Goal: Task Accomplishment & Management: Manage account settings

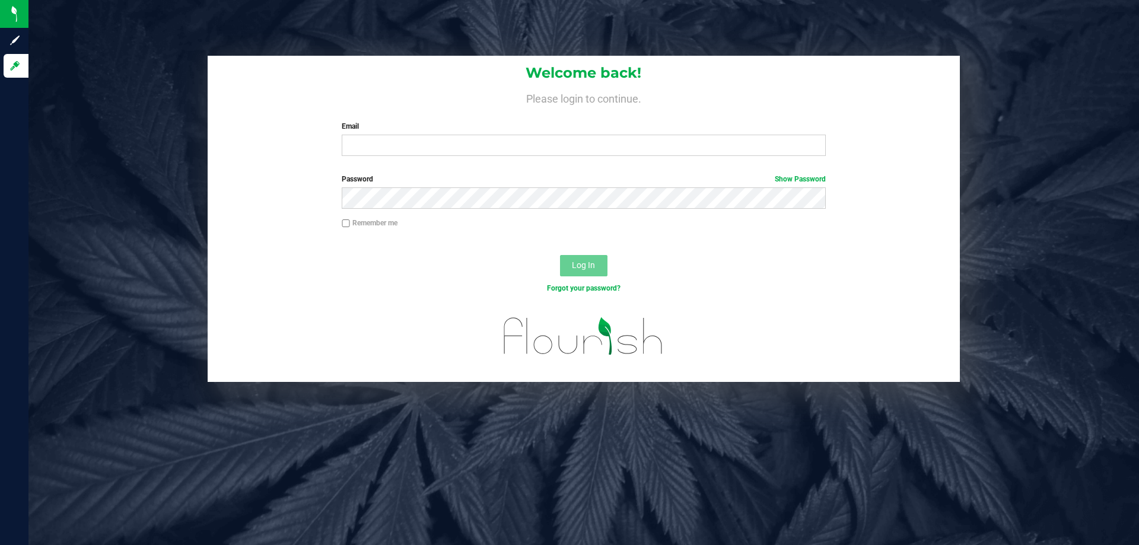
click at [392, 102] on h4 "Please login to continue." at bounding box center [584, 97] width 752 height 14
click at [422, 144] on input "Email" at bounding box center [584, 145] width 484 height 21
type input "SMAILEOI@LIVEPARALLEL.COM"
click at [560, 255] on button "Log In" at bounding box center [583, 265] width 47 height 21
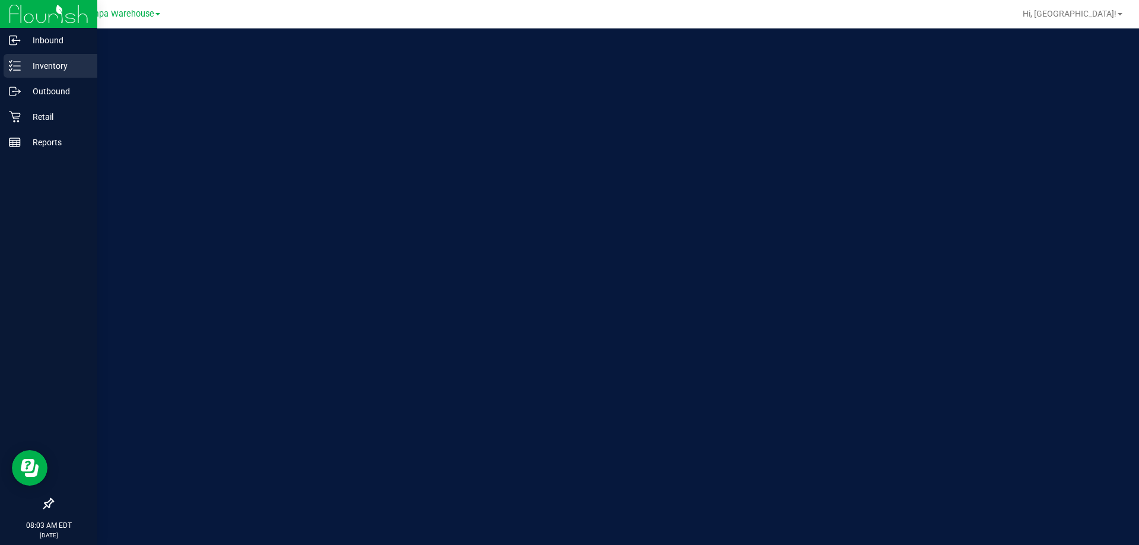
click at [23, 66] on p "Inventory" at bounding box center [56, 66] width 71 height 14
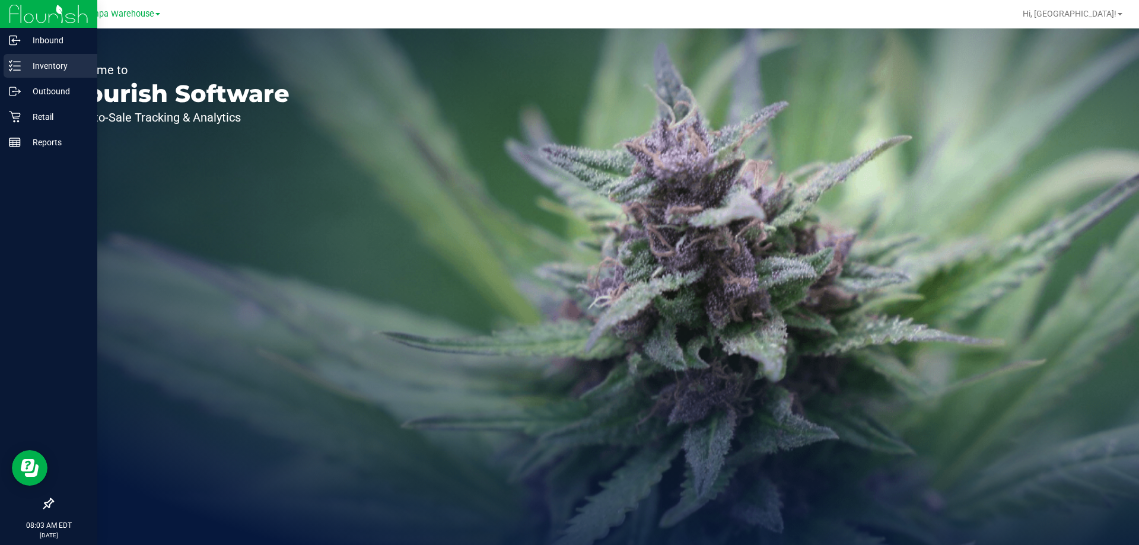
click at [33, 65] on p "Inventory" at bounding box center [56, 66] width 71 height 14
click at [47, 88] on p "Outbound" at bounding box center [56, 91] width 71 height 14
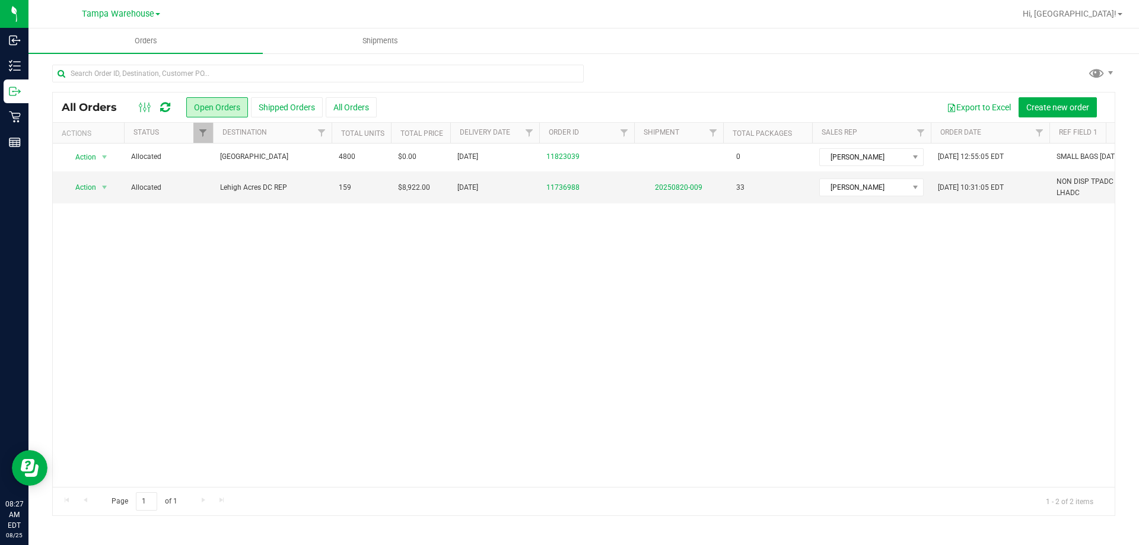
click at [162, 106] on icon at bounding box center [165, 107] width 10 height 12
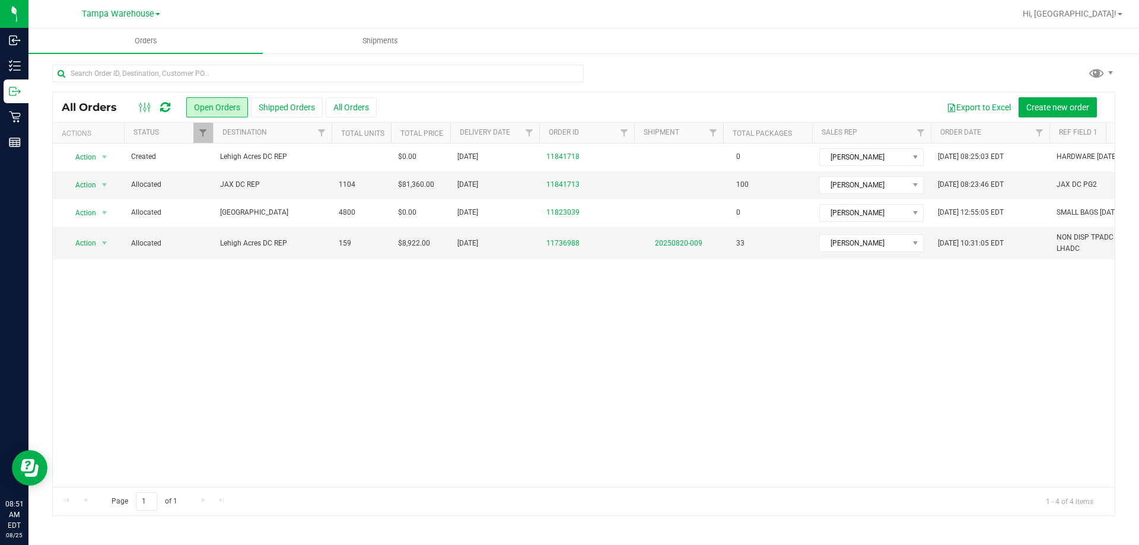
click at [163, 107] on icon at bounding box center [165, 107] width 10 height 12
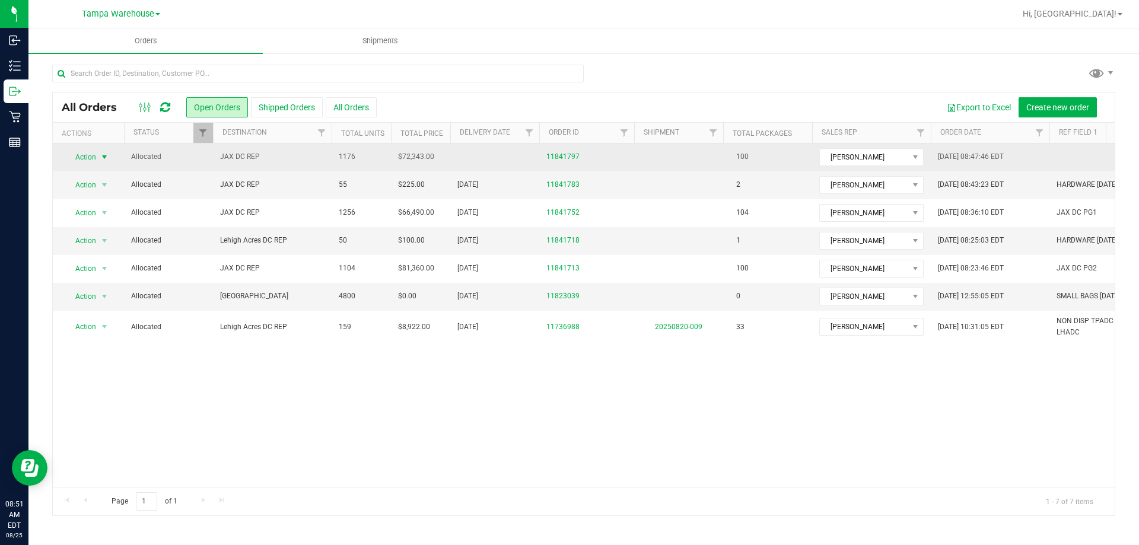
click at [96, 155] on span "Action" at bounding box center [81, 157] width 32 height 17
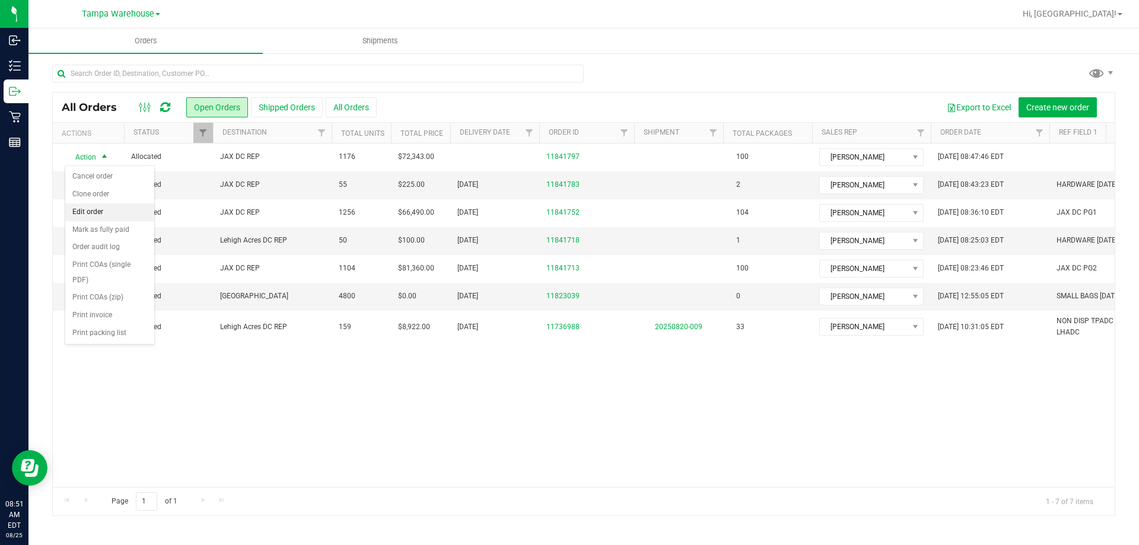
click at [97, 210] on li "Edit order" at bounding box center [109, 212] width 89 height 18
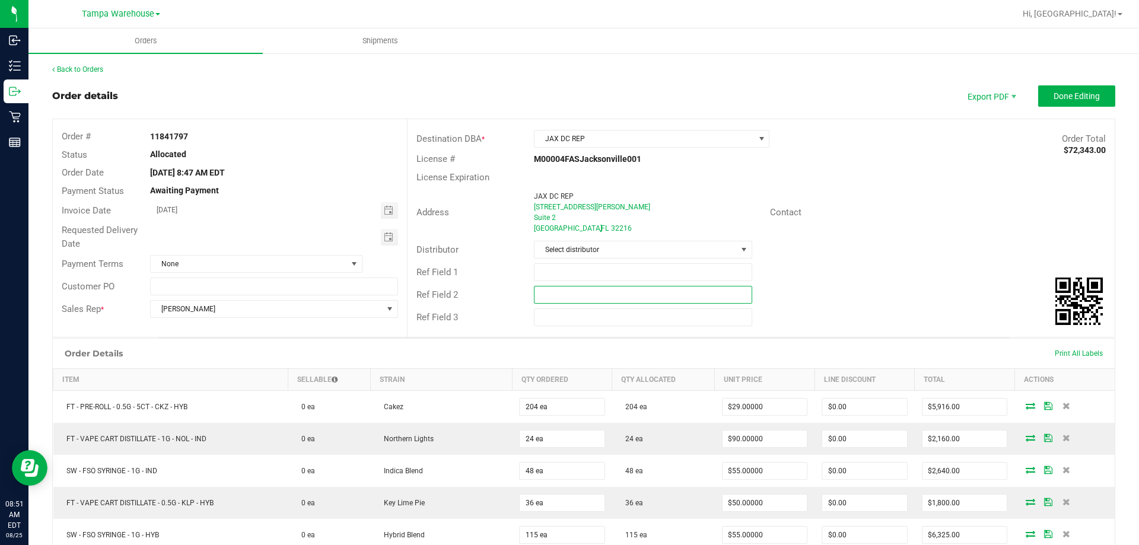
click at [542, 293] on input "text" at bounding box center [643, 295] width 218 height 18
paste input "cannabis"
type input "cannabis"
click at [552, 273] on input "text" at bounding box center [643, 272] width 218 height 18
type input "JAX DC PG3"
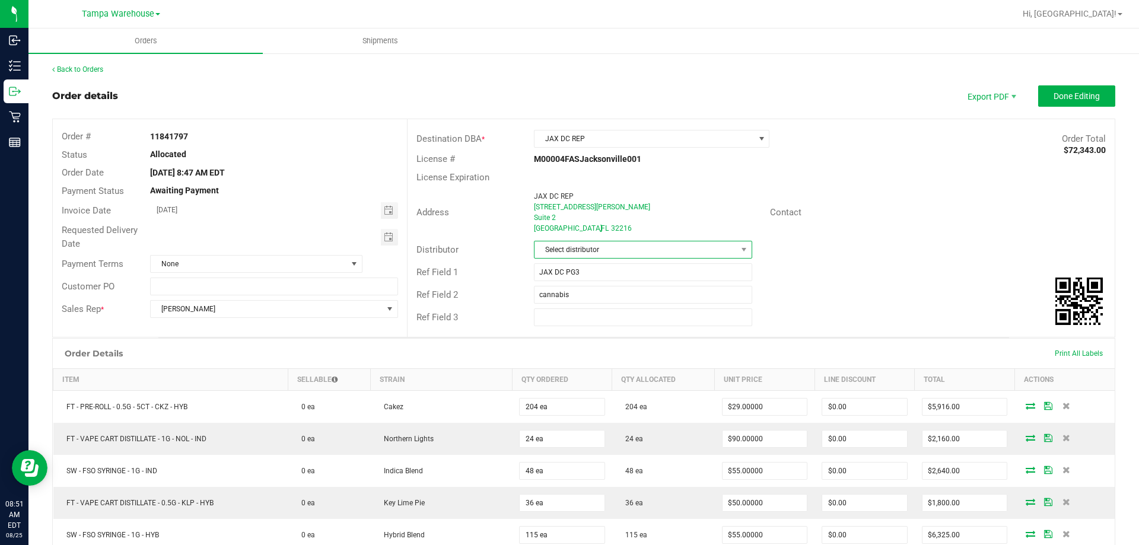
click at [562, 250] on span "Select distributor" at bounding box center [636, 249] width 202 height 17
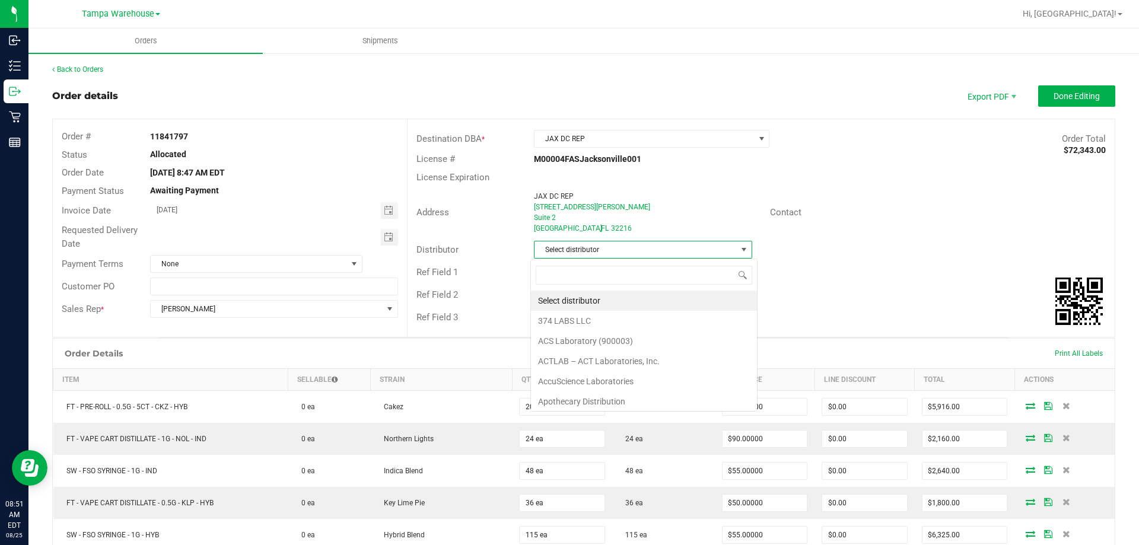
scroll to position [18, 216]
type input "TAM"
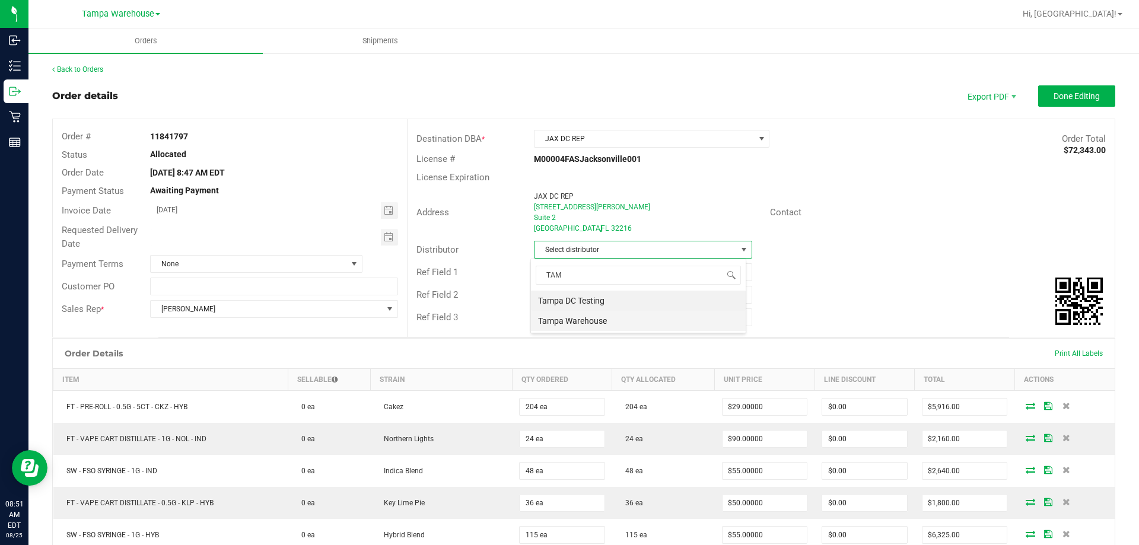
click at [570, 319] on li "Tampa Warehouse" at bounding box center [638, 321] width 215 height 20
click at [390, 241] on span "Toggle calendar" at bounding box center [388, 237] width 9 height 9
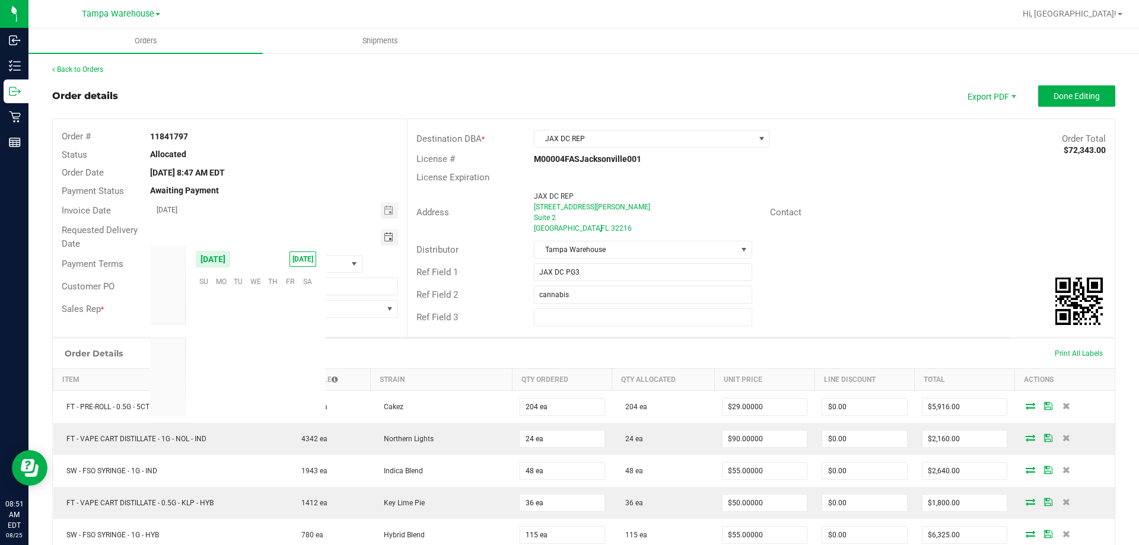
scroll to position [192274, 0]
click at [234, 368] on span "26" at bounding box center [238, 373] width 17 height 18
type input "[DATE]"
click at [1079, 98] on span "Done Editing" at bounding box center [1077, 95] width 46 height 9
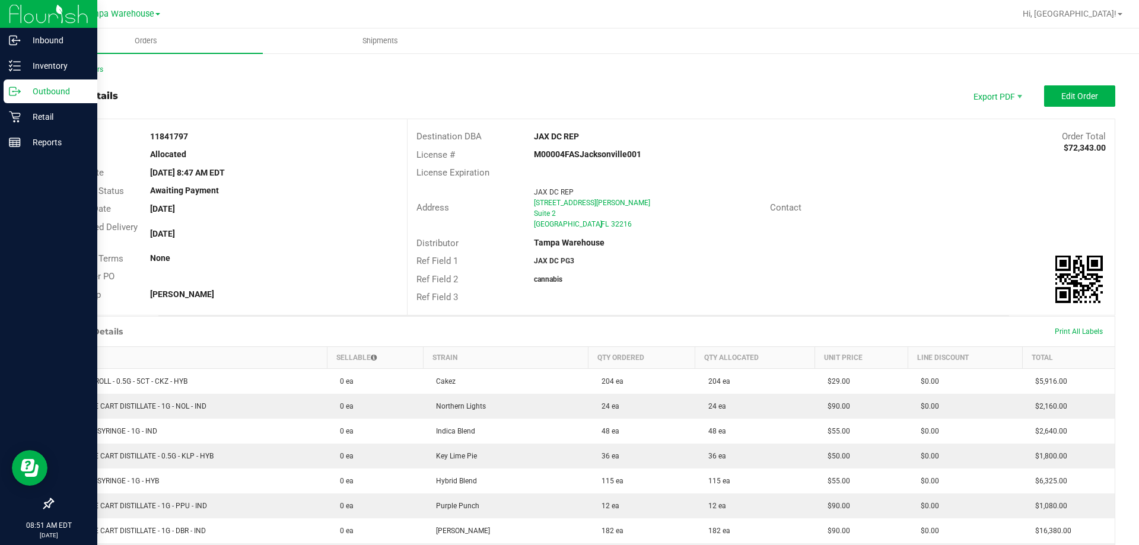
click at [19, 90] on icon at bounding box center [19, 91] width 2 height 2
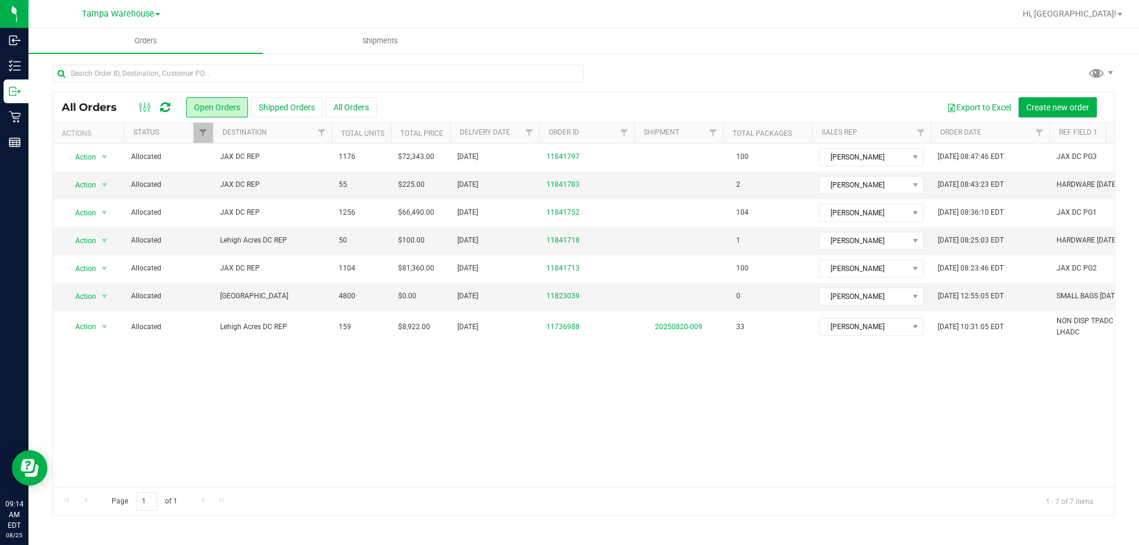
click at [166, 102] on icon at bounding box center [165, 107] width 10 height 12
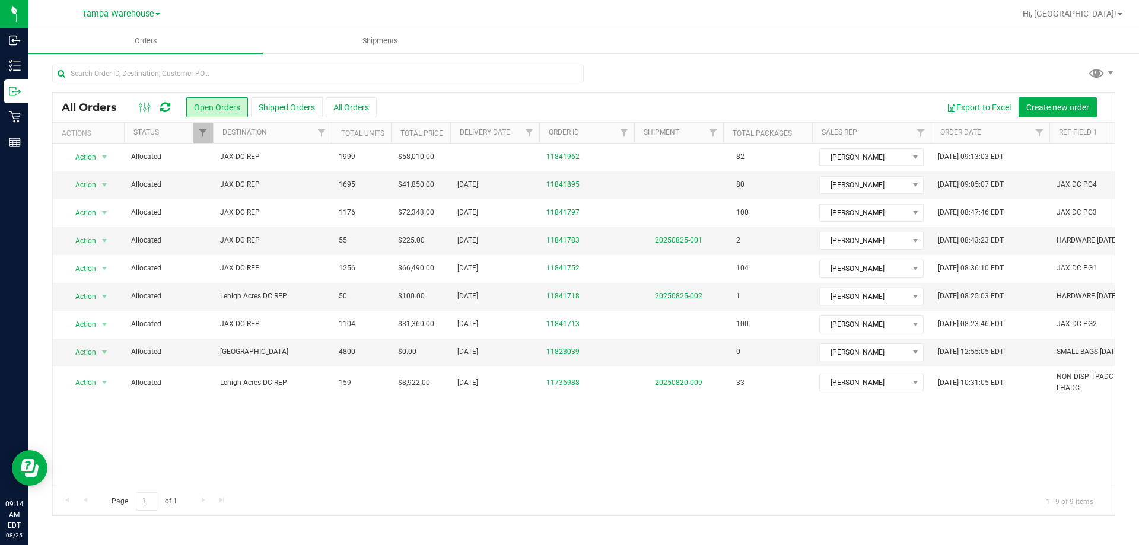
click at [161, 110] on icon at bounding box center [165, 107] width 10 height 12
click at [167, 106] on icon at bounding box center [165, 107] width 10 height 12
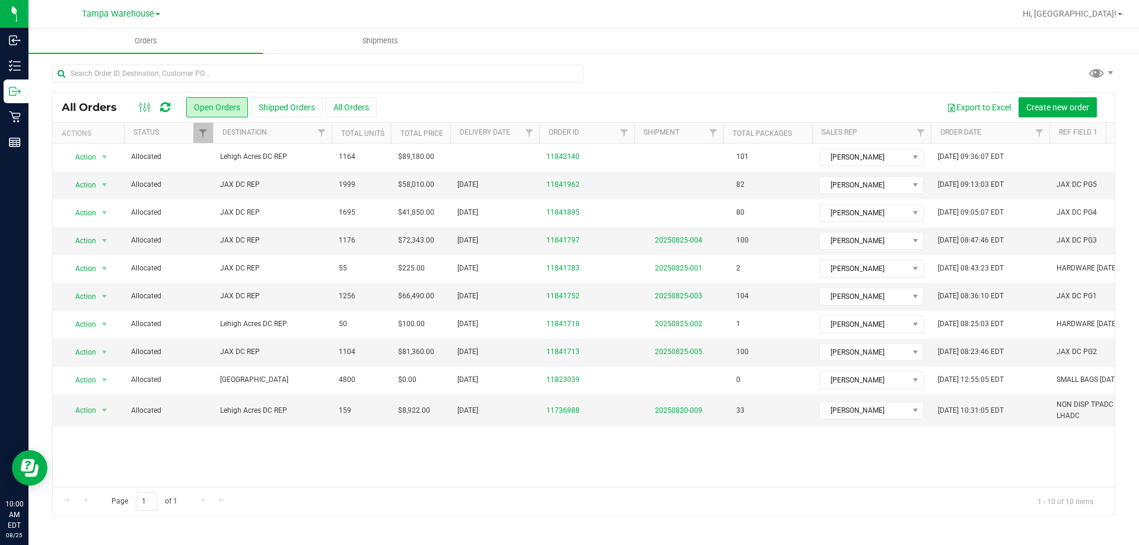
click at [162, 110] on icon at bounding box center [165, 107] width 10 height 12
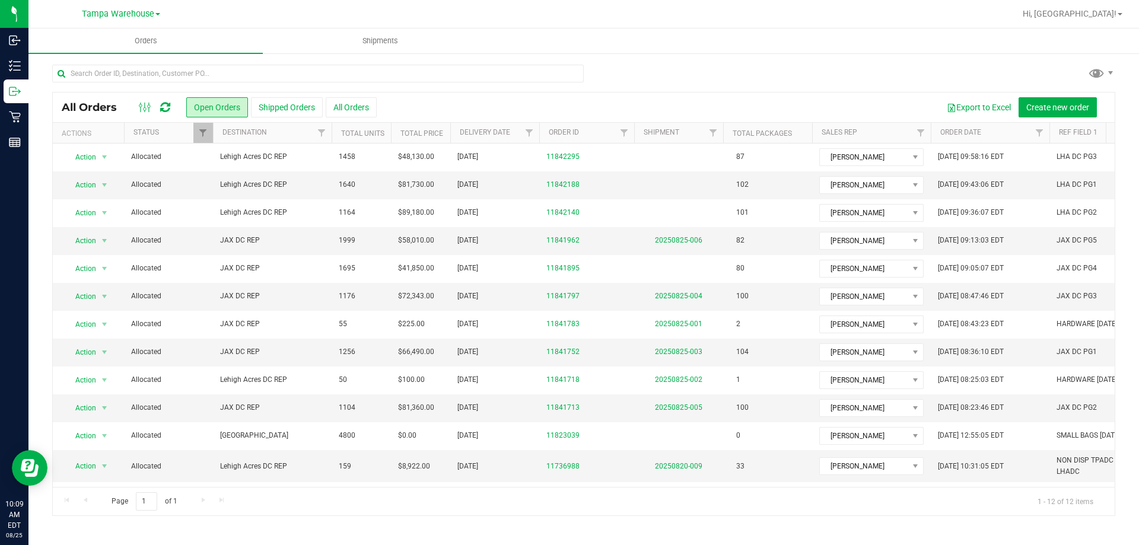
click at [163, 102] on icon at bounding box center [165, 107] width 10 height 12
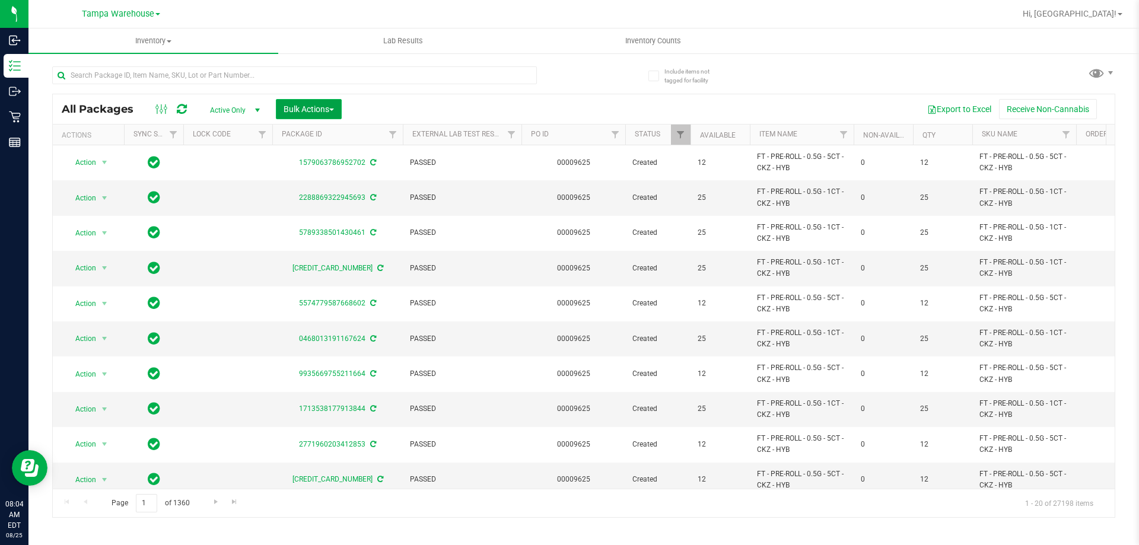
click at [310, 117] on button "Bulk Actions" at bounding box center [309, 109] width 66 height 20
click at [317, 133] on span "Add to outbound order" at bounding box center [323, 135] width 81 height 9
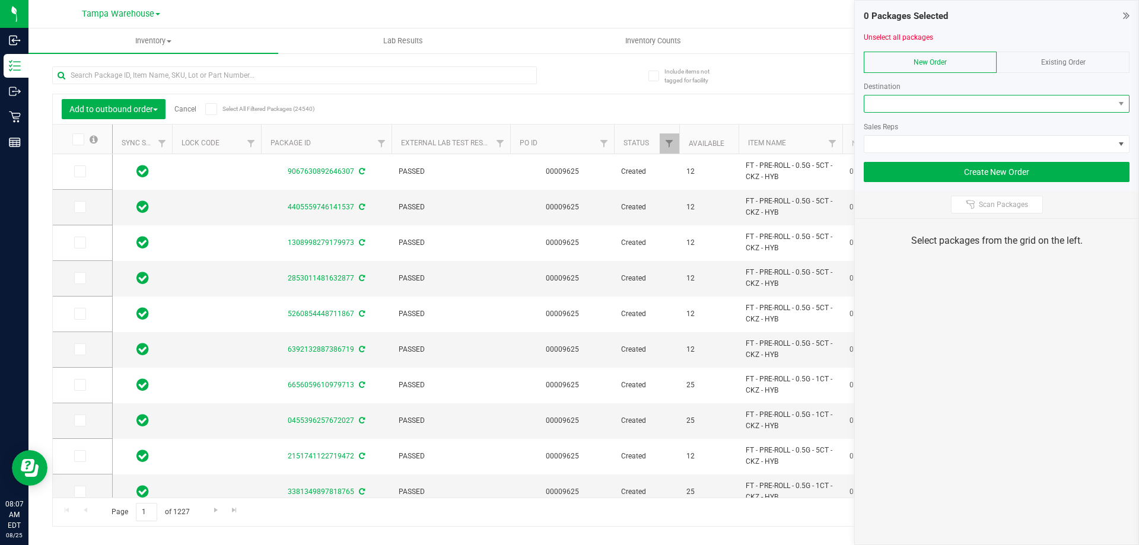
click at [896, 109] on span at bounding box center [989, 104] width 250 height 17
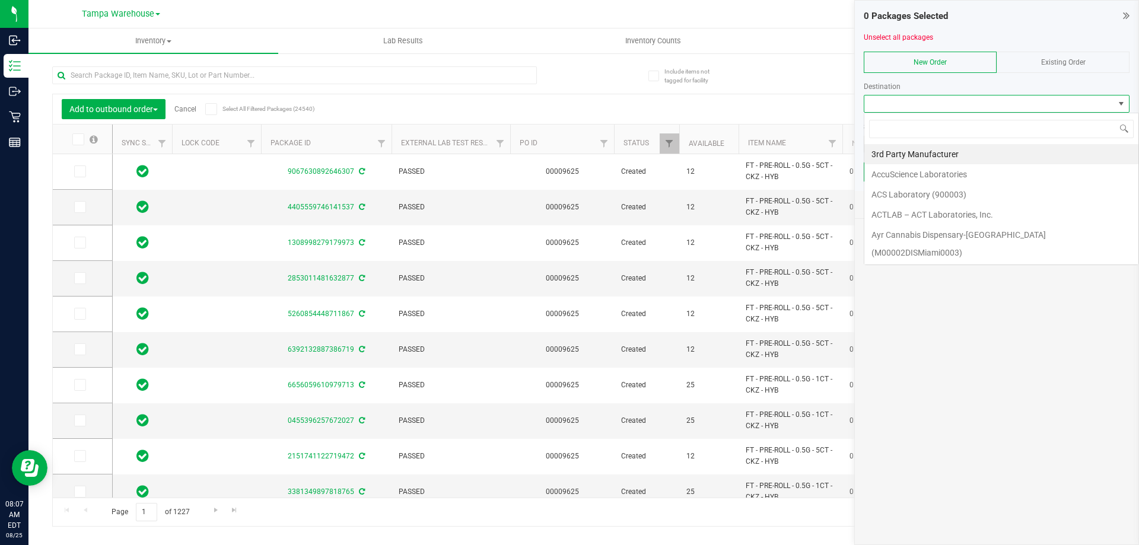
scroll to position [18, 266]
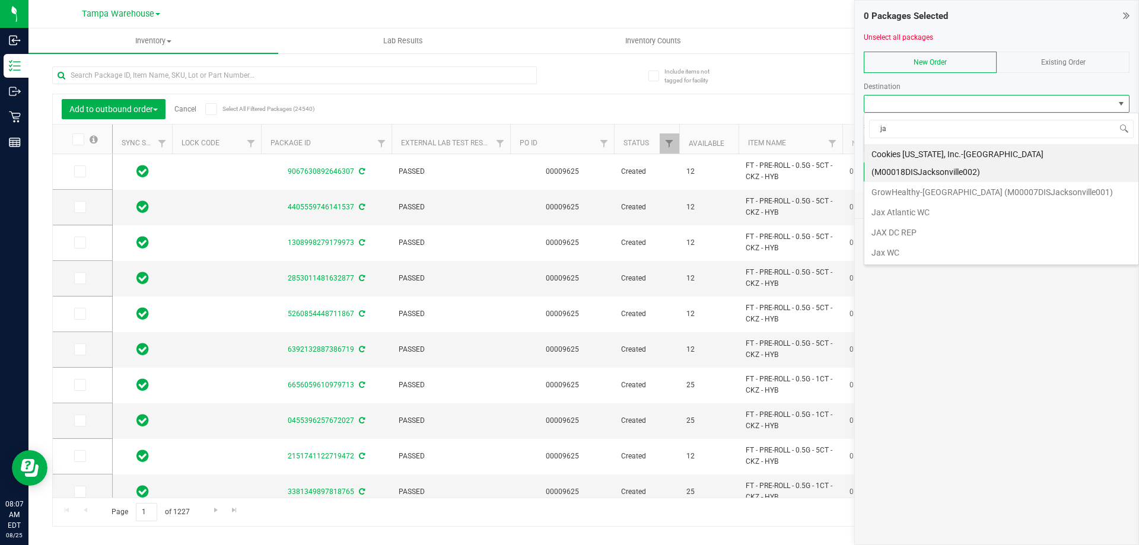
type input "jax"
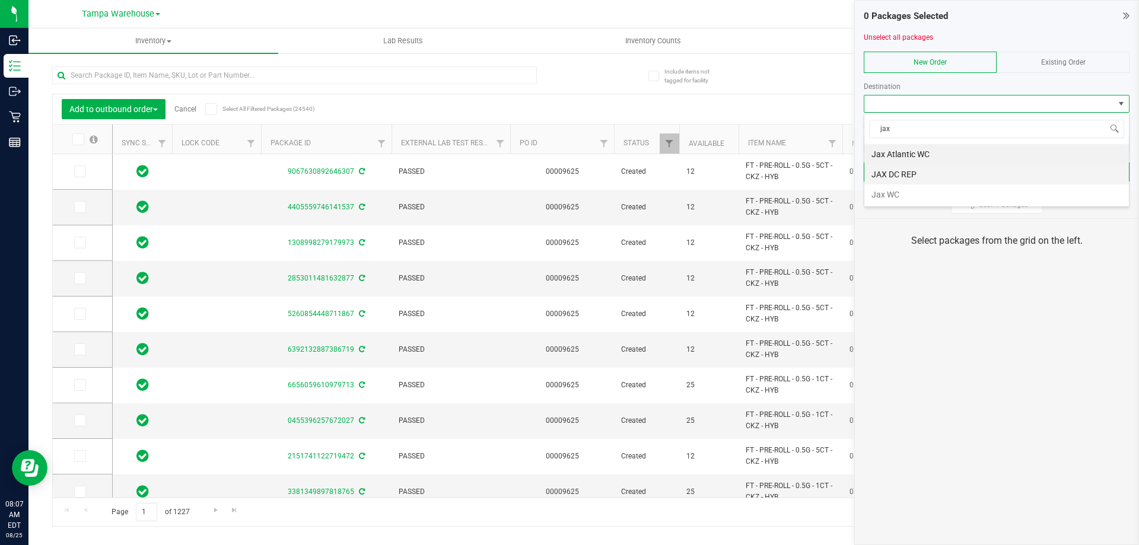
click at [928, 171] on li "JAX DC REP" at bounding box center [996, 174] width 265 height 20
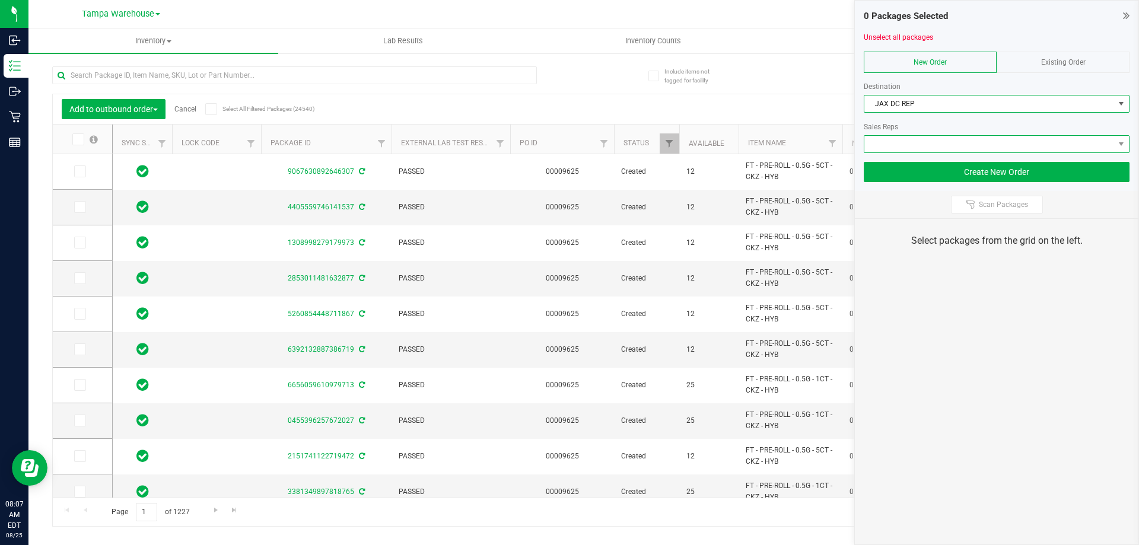
click at [934, 144] on span at bounding box center [989, 144] width 250 height 17
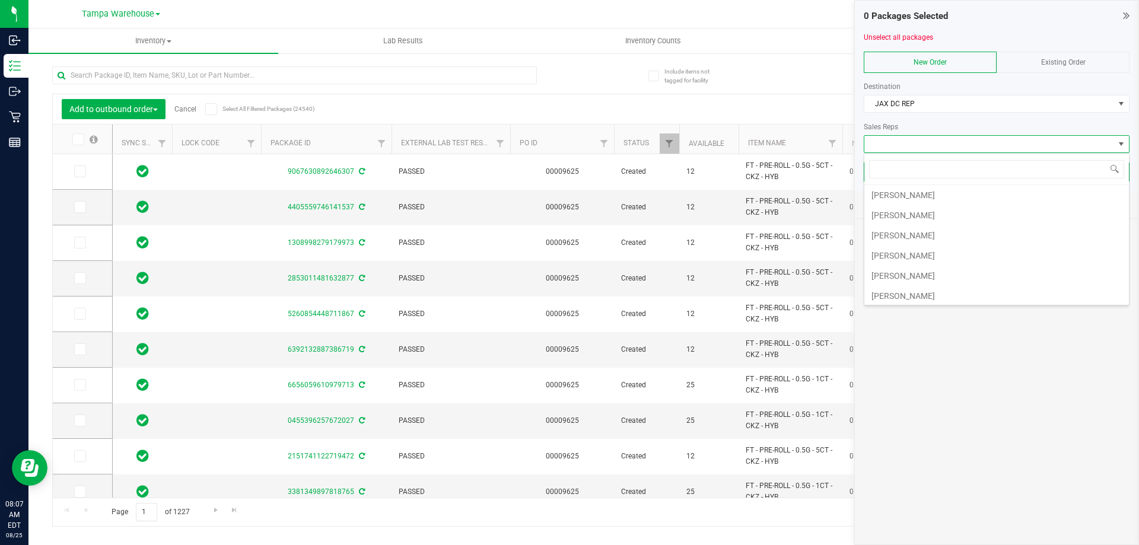
scroll to position [59, 0]
click at [927, 249] on li "[PERSON_NAME]" at bounding box center [996, 256] width 265 height 20
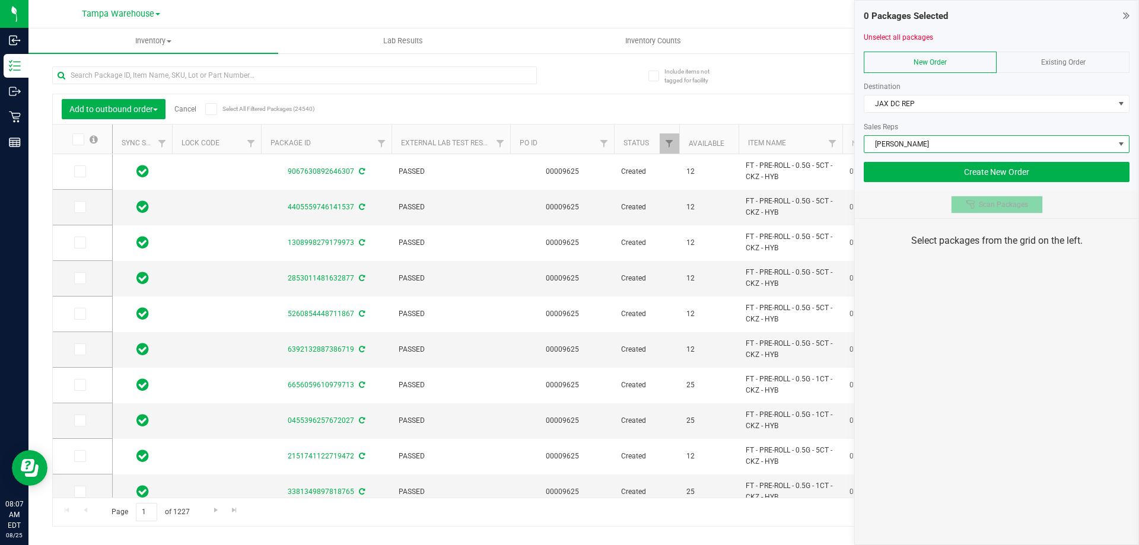
click at [976, 202] on div at bounding box center [972, 204] width 13 height 9
click at [962, 297] on div "0 Packages Selected Unselect all packages New Order Existing Order Destination …" at bounding box center [996, 272] width 285 height 545
click at [1022, 342] on div "0 Packages Selected Unselect all packages New Order Existing Order Destination …" at bounding box center [996, 272] width 285 height 545
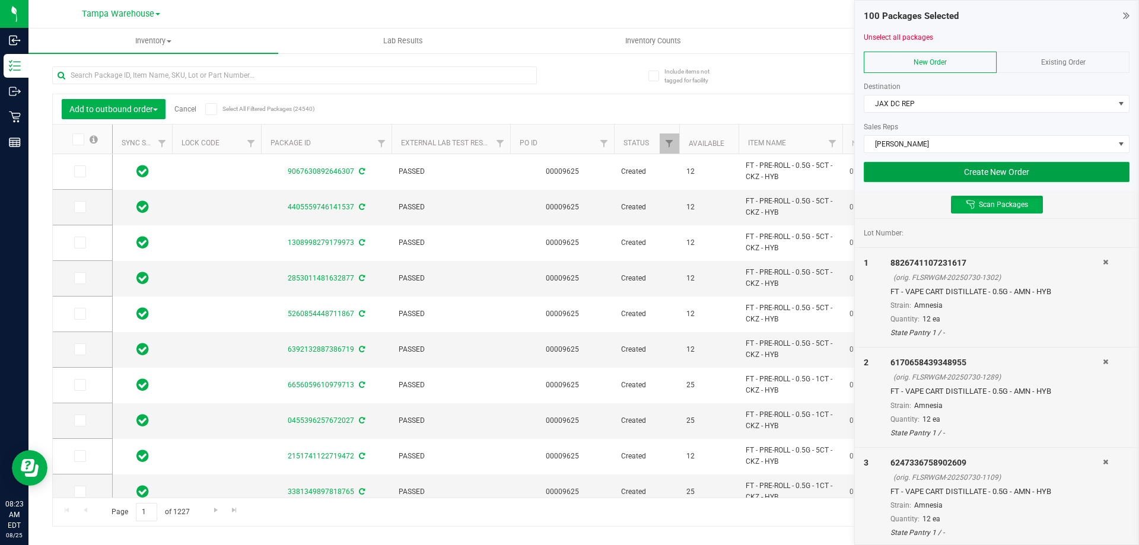
click at [912, 173] on button "Create New Order" at bounding box center [997, 172] width 266 height 20
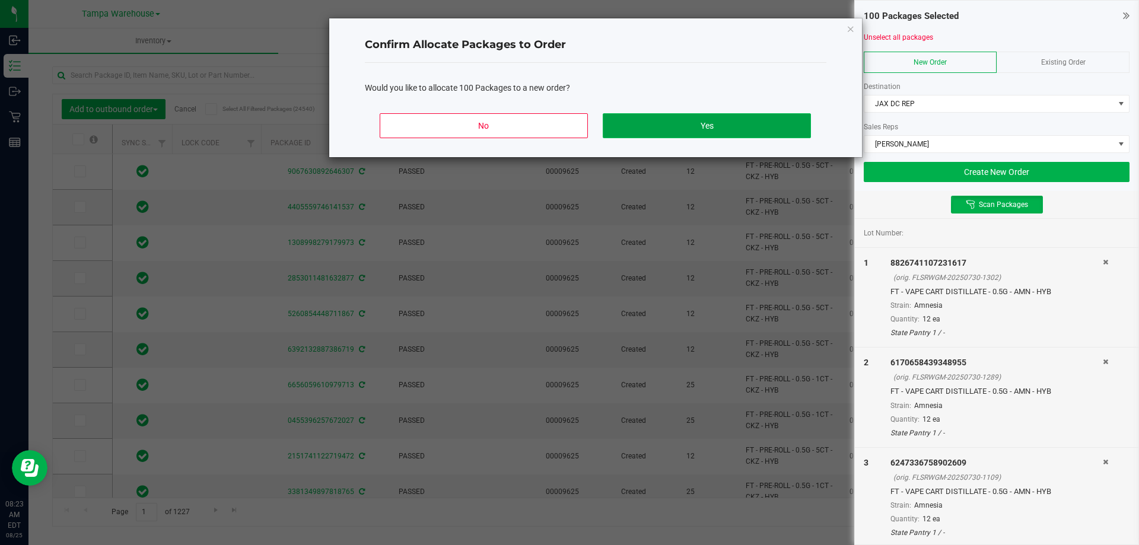
click at [681, 127] on button "Yes" at bounding box center [707, 125] width 208 height 25
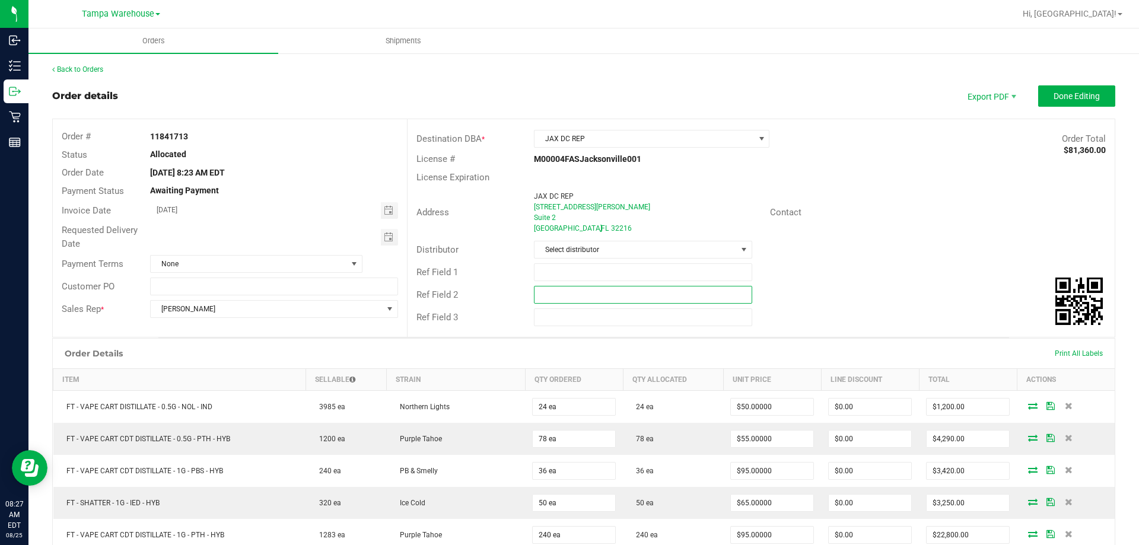
click at [584, 299] on input "text" at bounding box center [643, 295] width 218 height 18
paste input "c"
click at [575, 296] on input "cannabis" at bounding box center [643, 295] width 218 height 18
type input "cannabis"
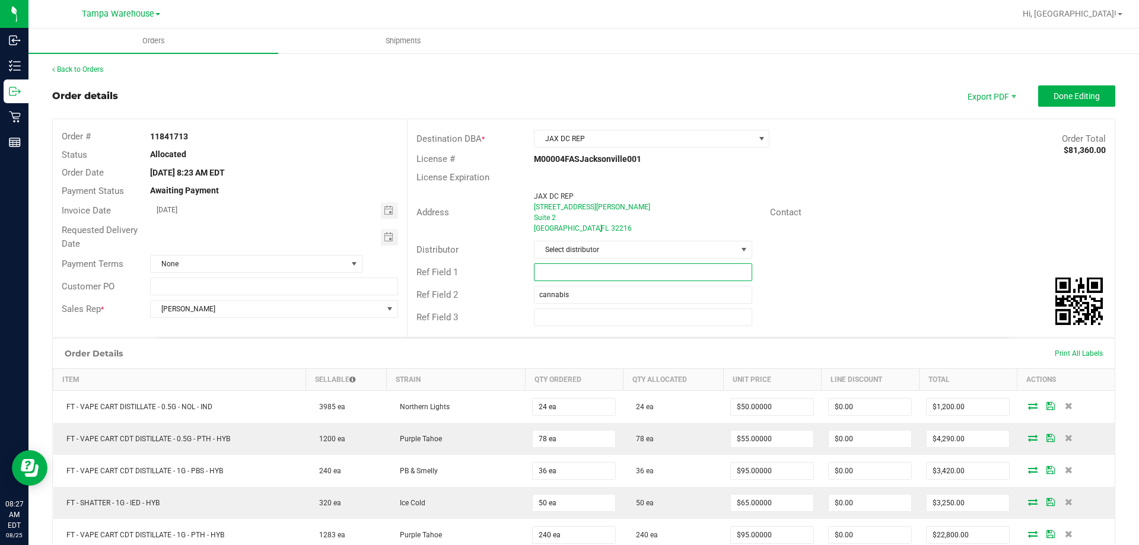
click at [574, 274] on input "text" at bounding box center [643, 272] width 218 height 18
type input "JAX DC PG2"
click at [578, 250] on span "Select distributor" at bounding box center [636, 249] width 202 height 17
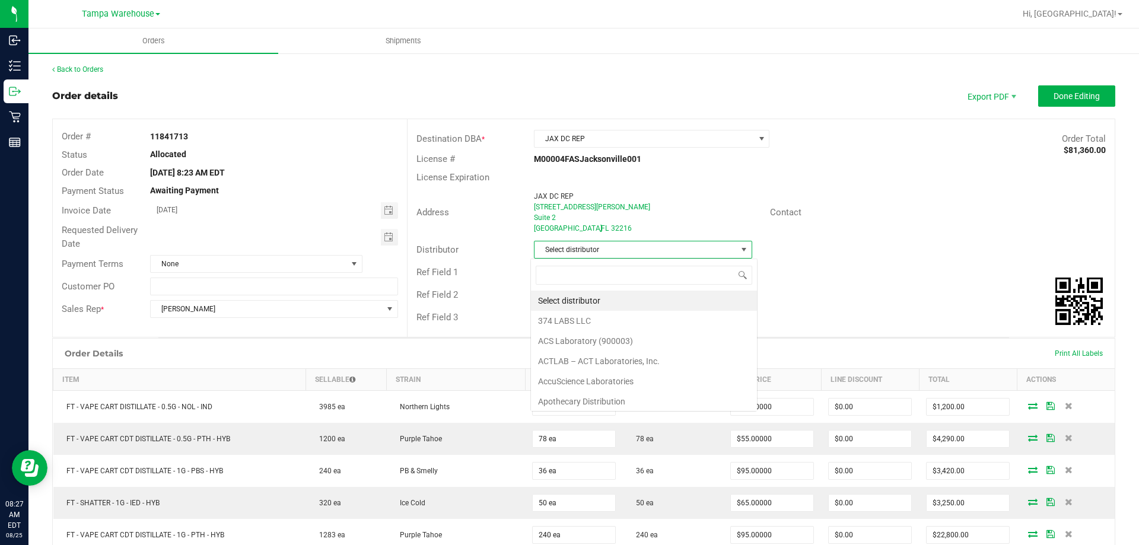
scroll to position [18, 216]
type input "M"
click at [581, 393] on li "Tampa Warehouse" at bounding box center [644, 399] width 226 height 20
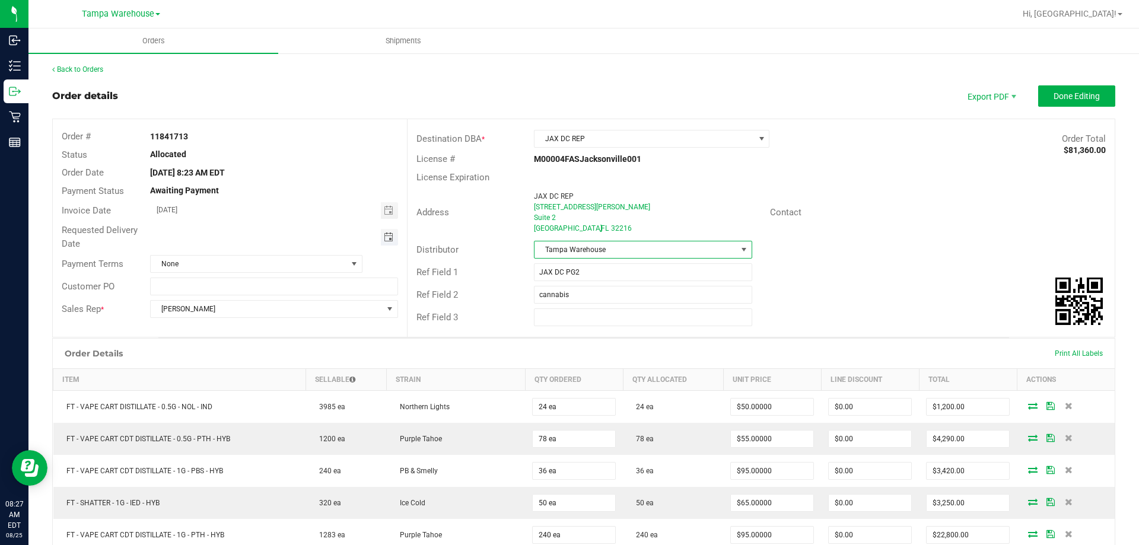
click at [388, 237] on span "Toggle calendar" at bounding box center [388, 237] width 9 height 9
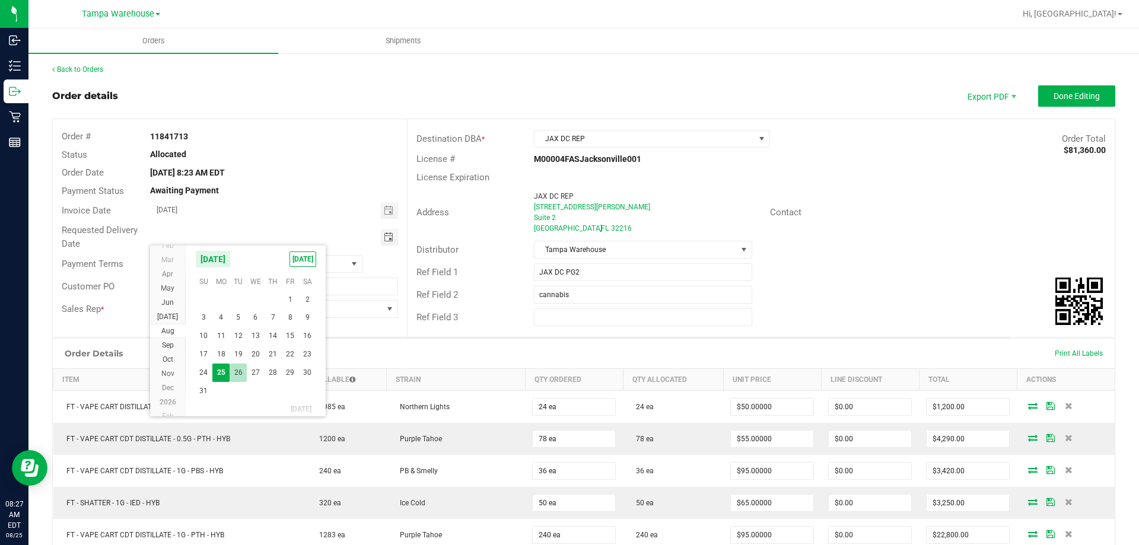
click at [238, 370] on span "26" at bounding box center [238, 373] width 17 height 18
type input "[DATE]"
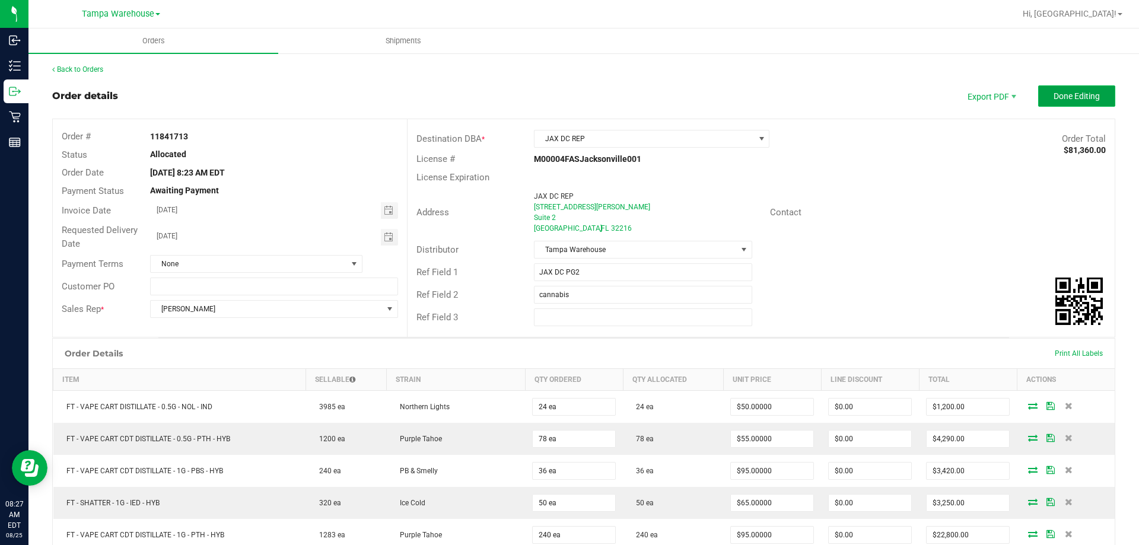
click at [1081, 100] on span "Done Editing" at bounding box center [1077, 95] width 46 height 9
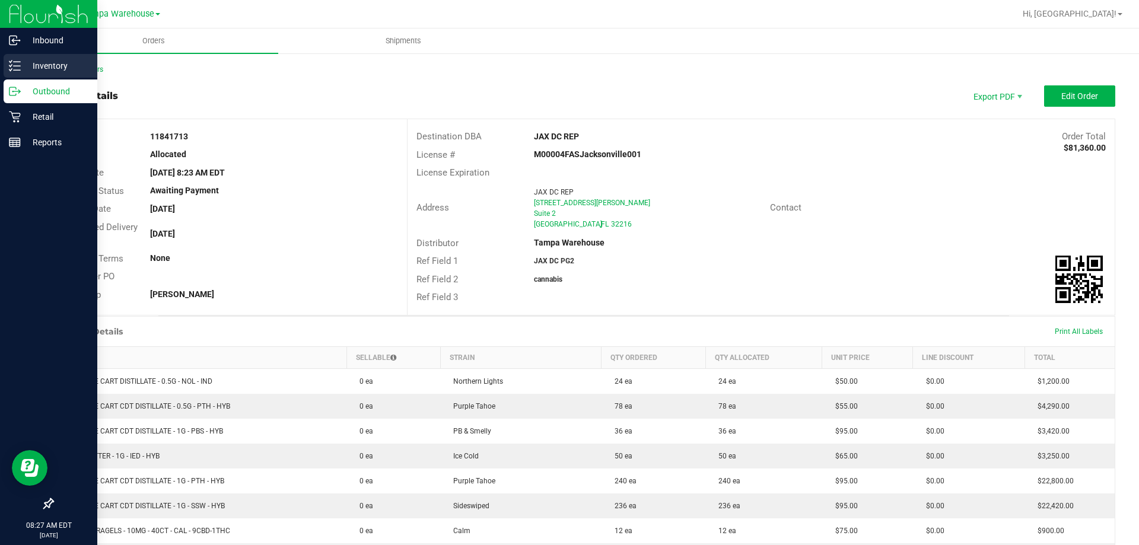
click at [19, 62] on line at bounding box center [17, 62] width 7 height 0
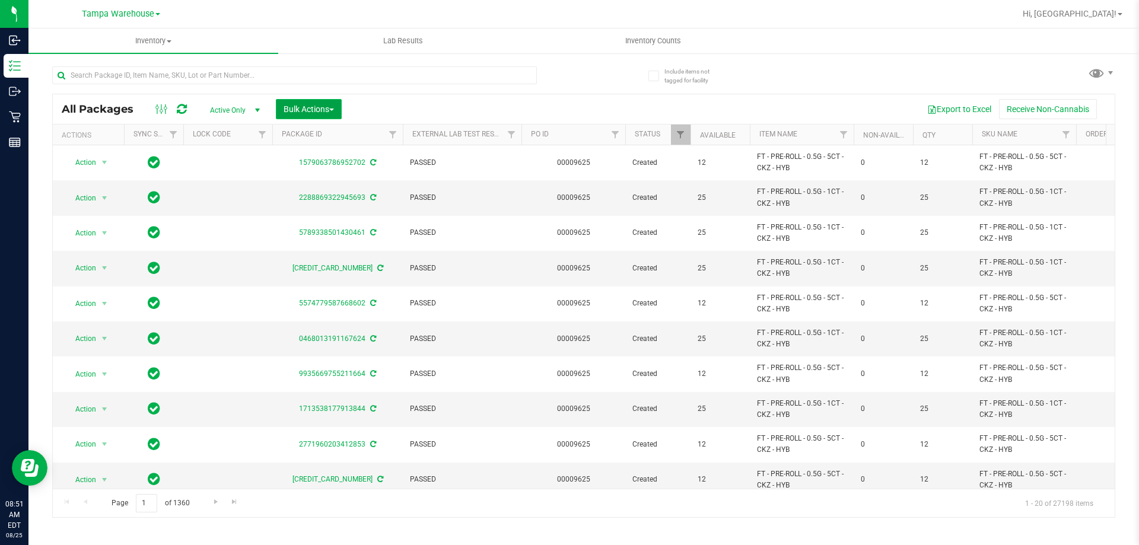
click at [287, 114] on button "Bulk Actions" at bounding box center [309, 109] width 66 height 20
click at [295, 140] on span "Add to outbound order" at bounding box center [323, 135] width 81 height 9
click at [320, 107] on span "Bulk Actions" at bounding box center [309, 108] width 50 height 9
click at [328, 136] on span "Add to outbound order" at bounding box center [323, 135] width 81 height 9
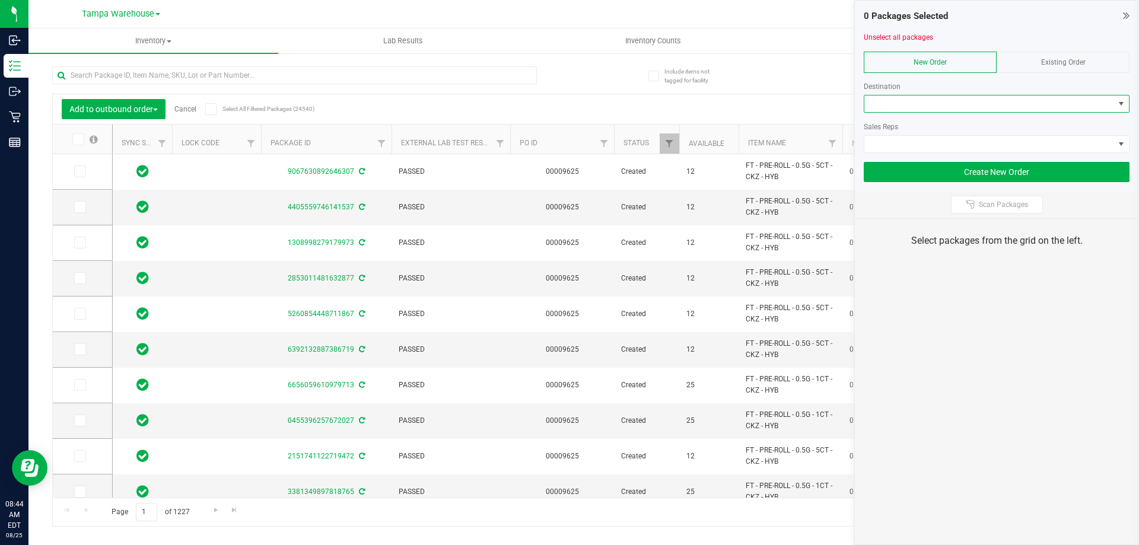
click at [1012, 105] on span at bounding box center [989, 104] width 250 height 17
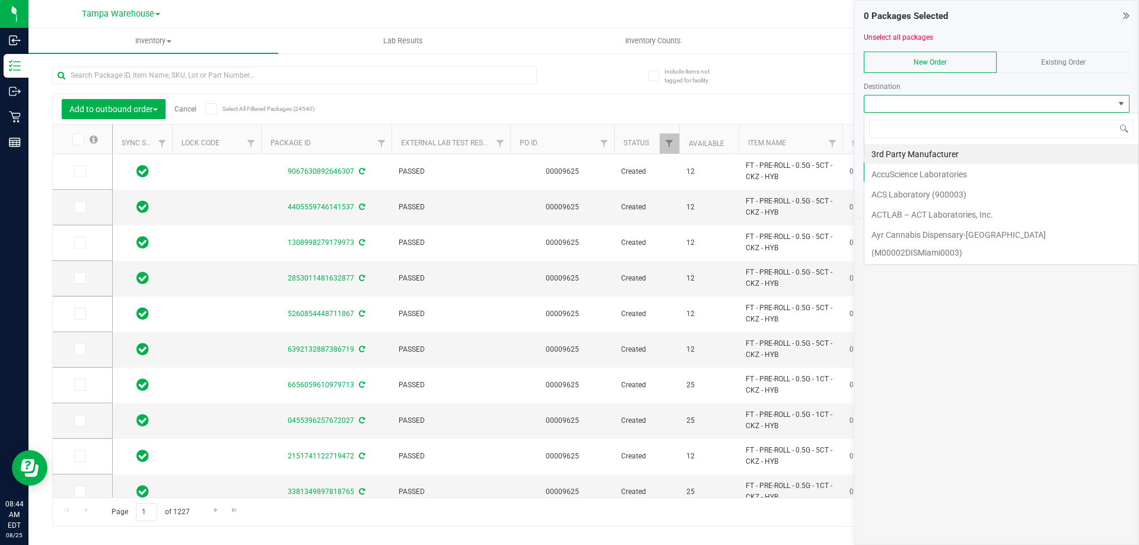
scroll to position [18, 266]
type input "JAX"
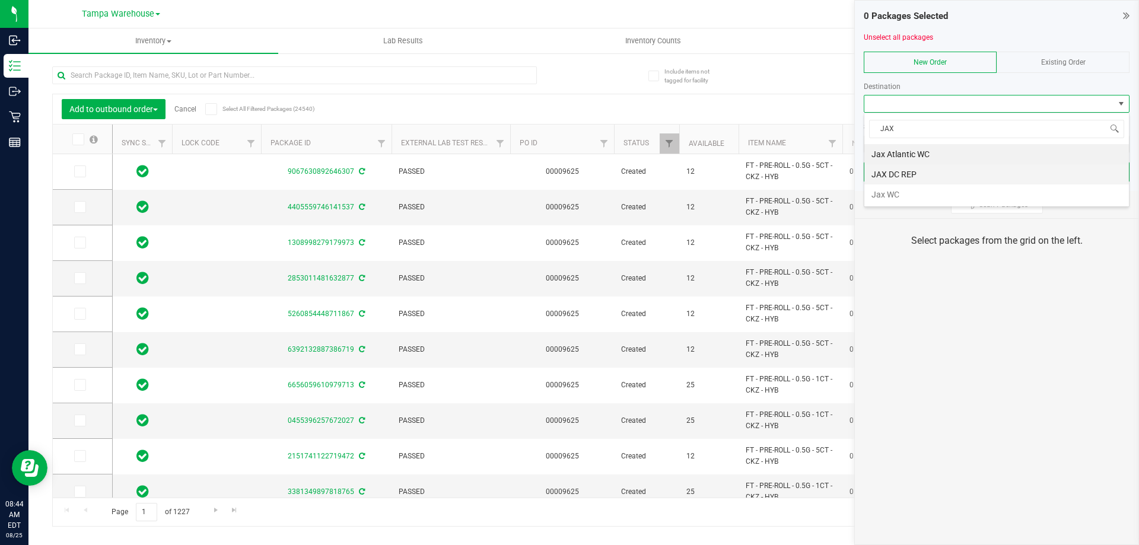
click at [937, 173] on li "JAX DC REP" at bounding box center [996, 174] width 265 height 20
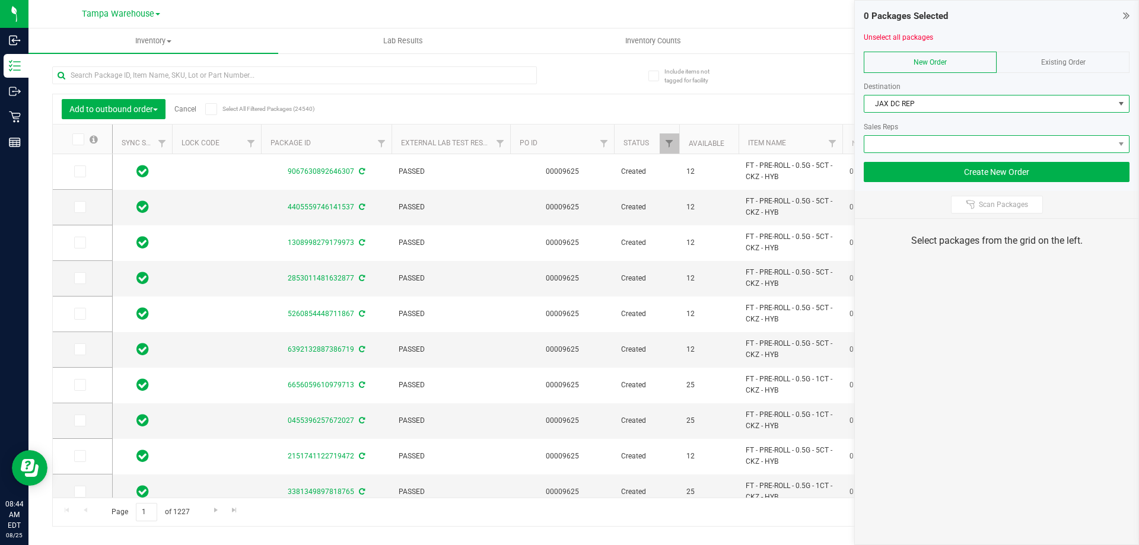
click at [943, 148] on span at bounding box center [989, 144] width 250 height 17
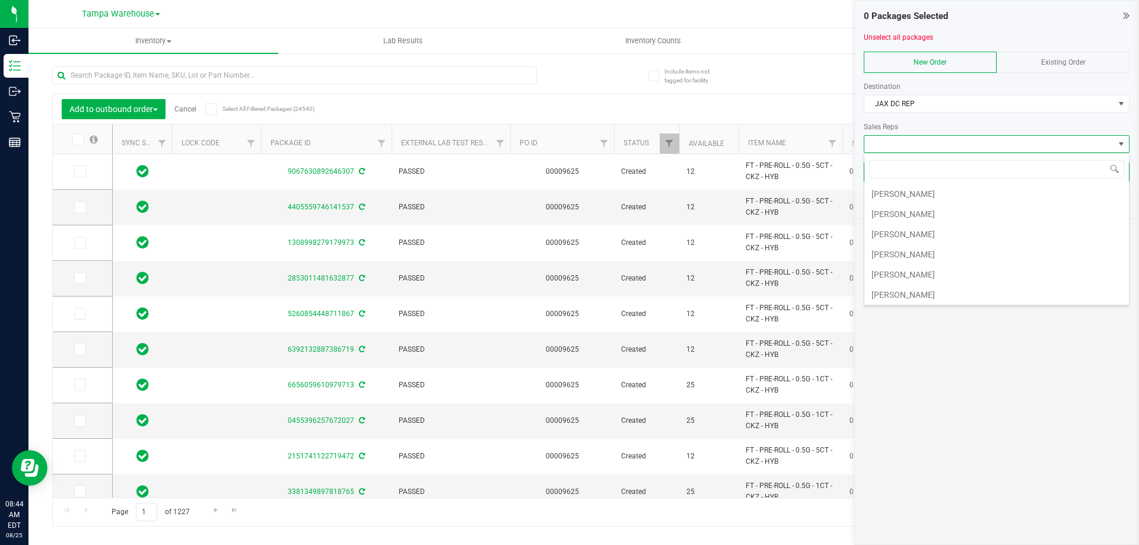
scroll to position [119, 0]
click at [956, 189] on li "[PERSON_NAME]" at bounding box center [996, 197] width 265 height 20
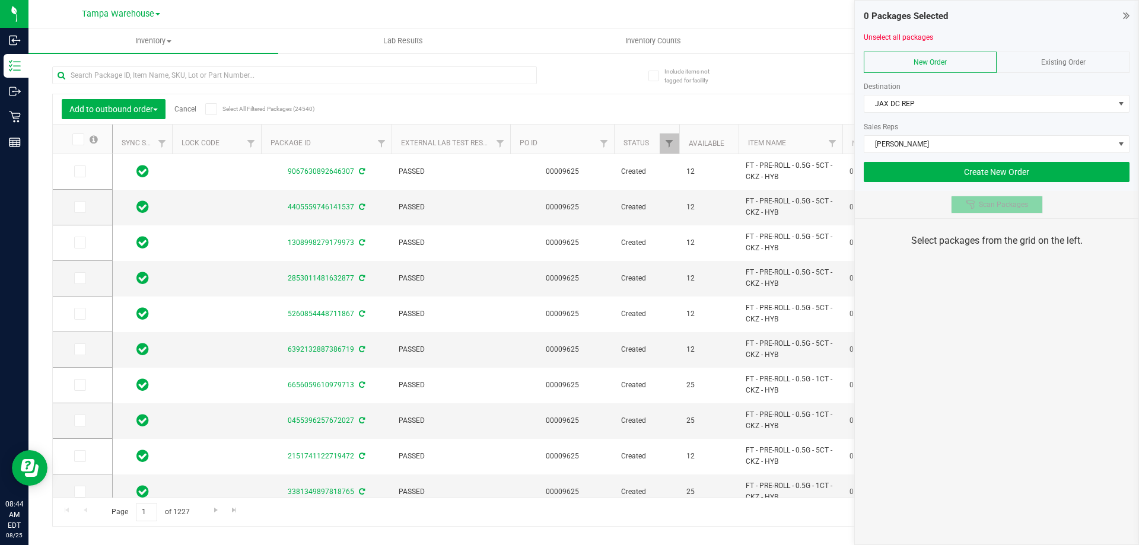
click at [982, 205] on span "Scan Packages" at bounding box center [1003, 204] width 49 height 9
click at [977, 335] on div "0 Packages Selected Unselect all packages New Order Existing Order Destination …" at bounding box center [996, 272] width 285 height 545
click at [978, 335] on div "0 Packages Selected Unselect all packages New Order Existing Order Destination …" at bounding box center [996, 272] width 285 height 545
click at [1009, 332] on div "0 Packages Selected Unselect all packages New Order Existing Order Destination …" at bounding box center [996, 272] width 285 height 545
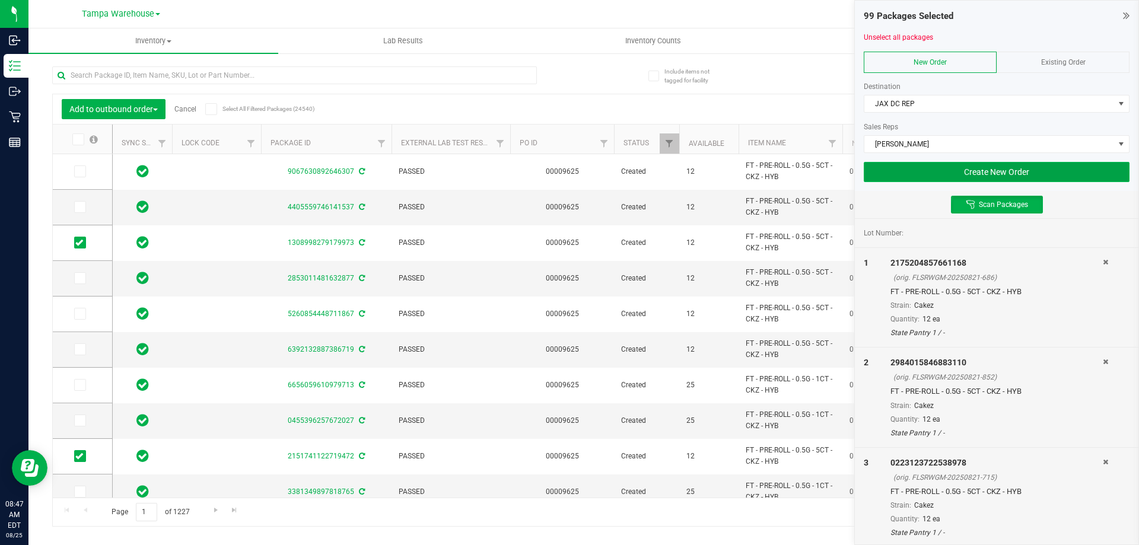
click at [865, 171] on button "Create New Order" at bounding box center [997, 172] width 266 height 20
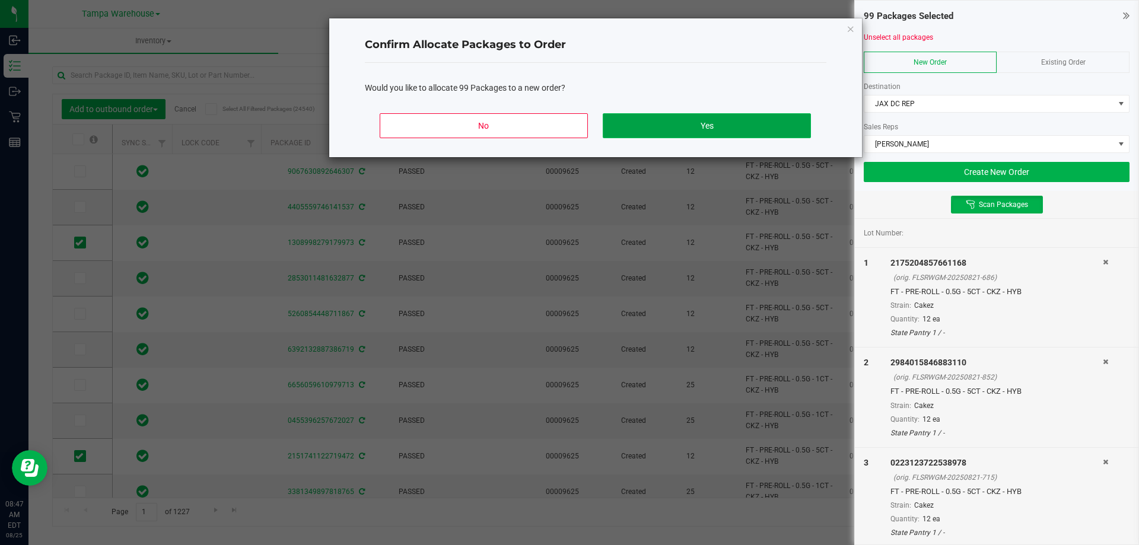
click at [755, 133] on button "Yes" at bounding box center [707, 125] width 208 height 25
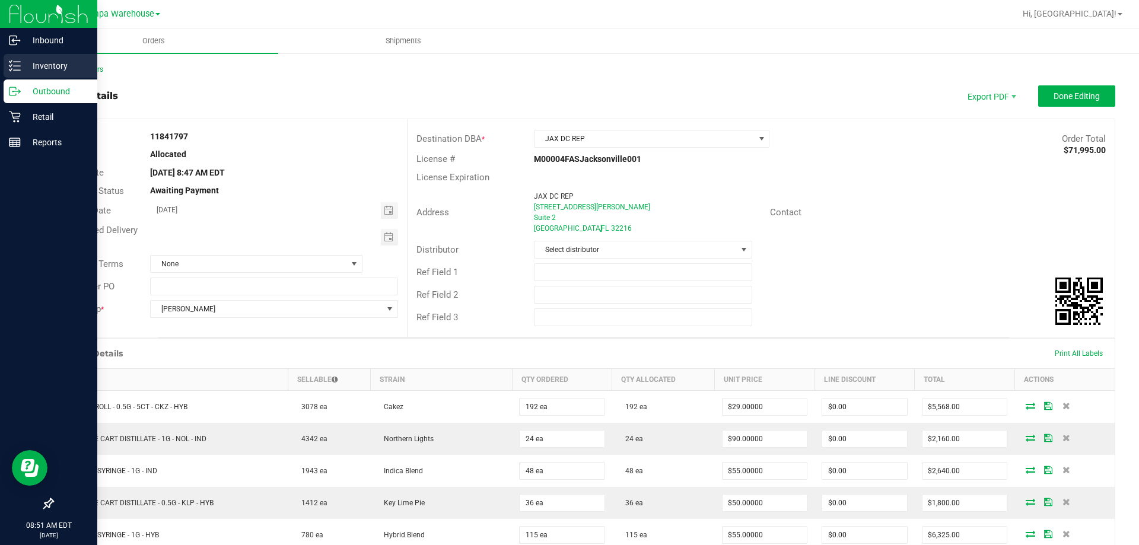
click at [53, 66] on p "Inventory" at bounding box center [56, 66] width 71 height 14
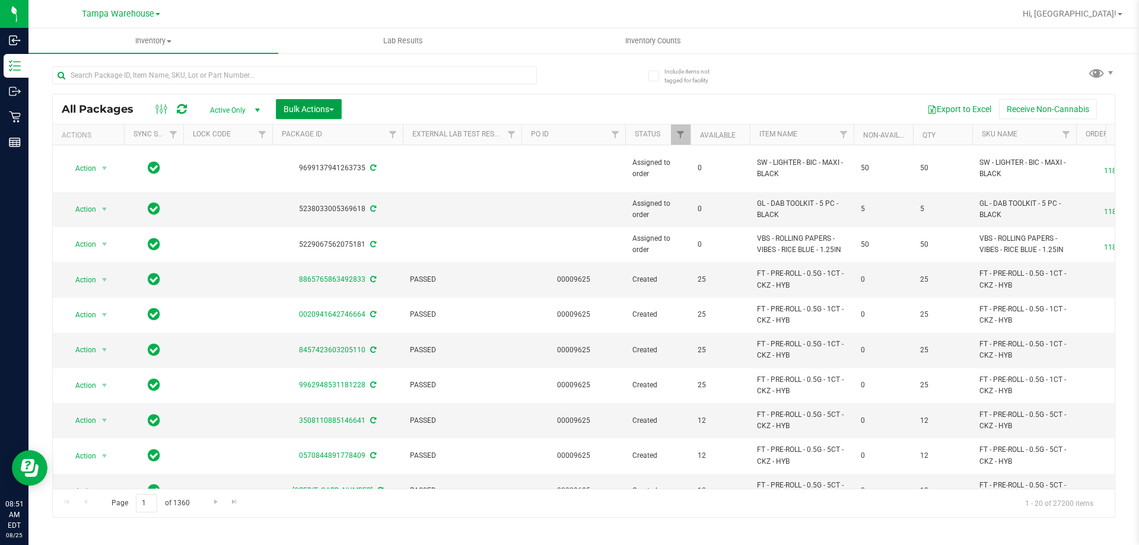
click at [313, 106] on span "Bulk Actions" at bounding box center [309, 108] width 50 height 9
click at [314, 136] on span "Add to outbound order" at bounding box center [323, 135] width 81 height 9
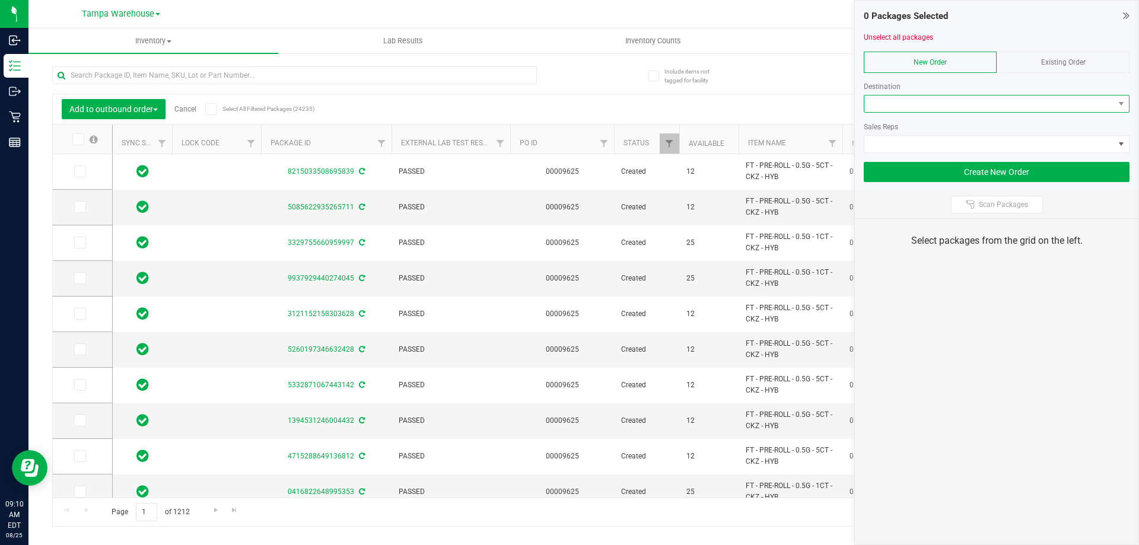
click at [1084, 101] on span at bounding box center [989, 104] width 250 height 17
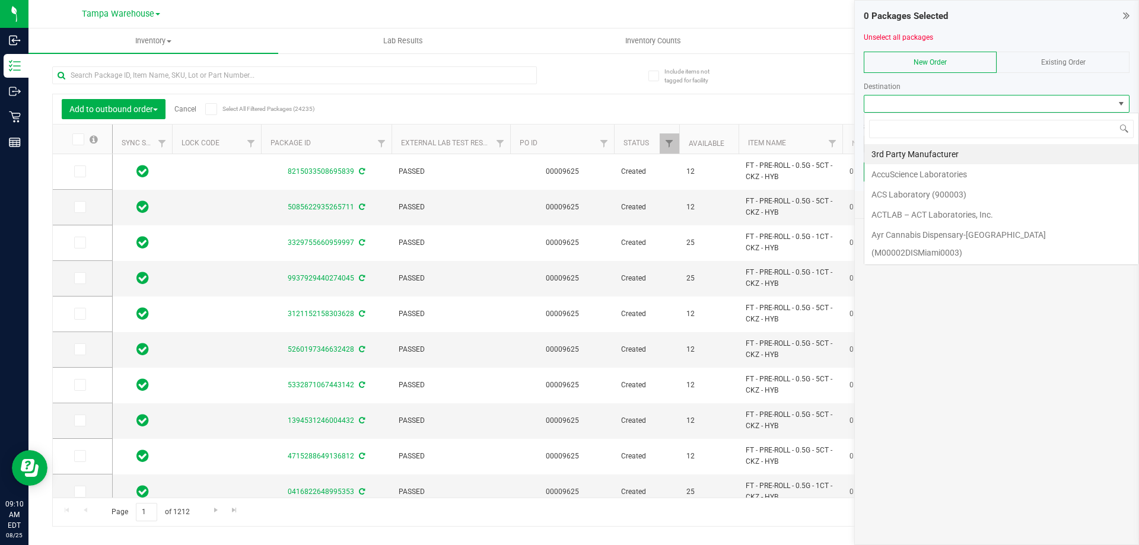
scroll to position [18, 266]
type input "JAX"
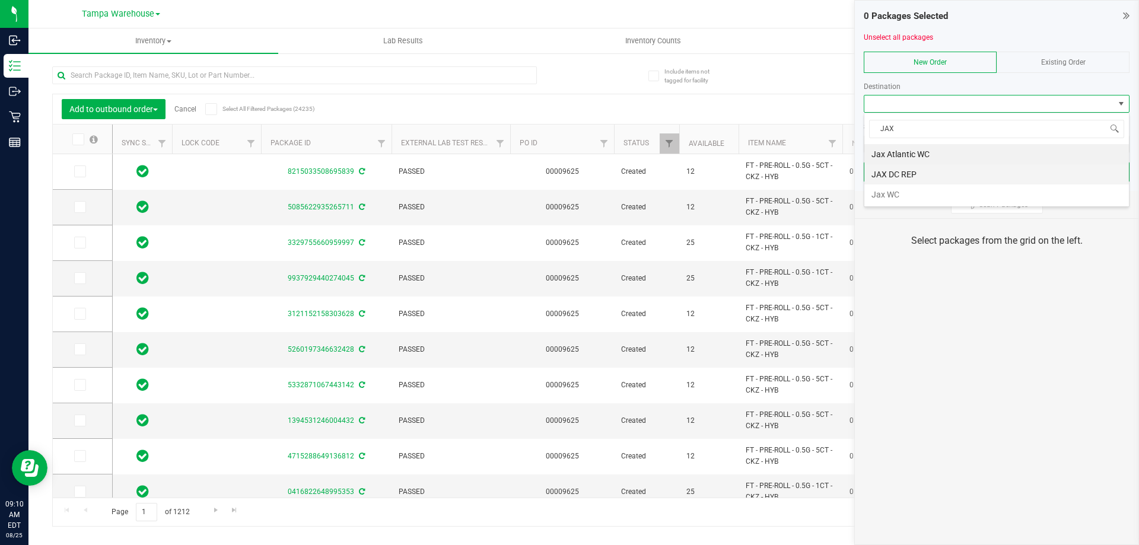
click at [936, 173] on li "JAX DC REP" at bounding box center [996, 174] width 265 height 20
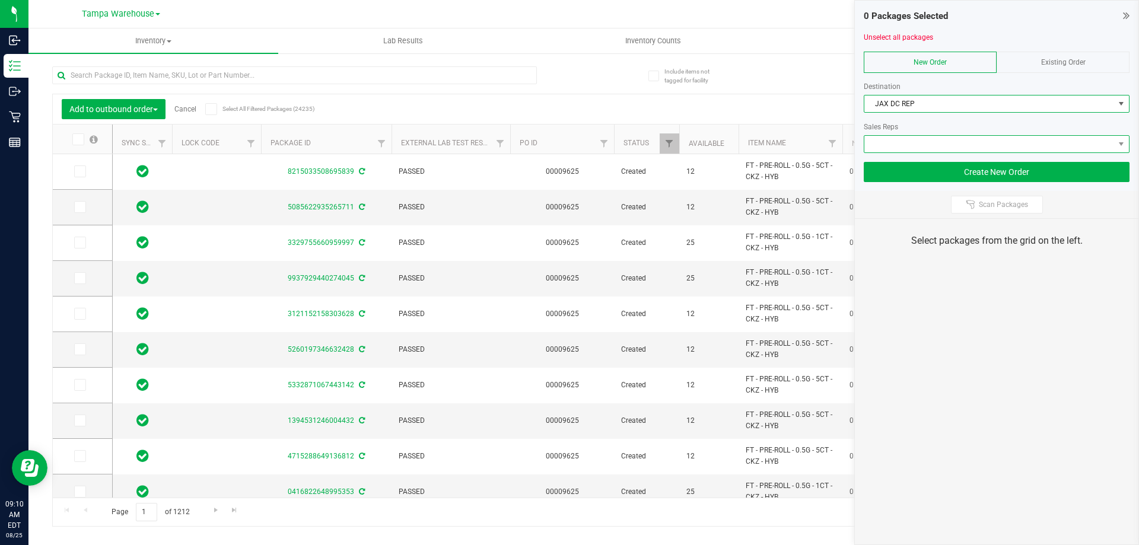
click at [941, 148] on span at bounding box center [989, 144] width 250 height 17
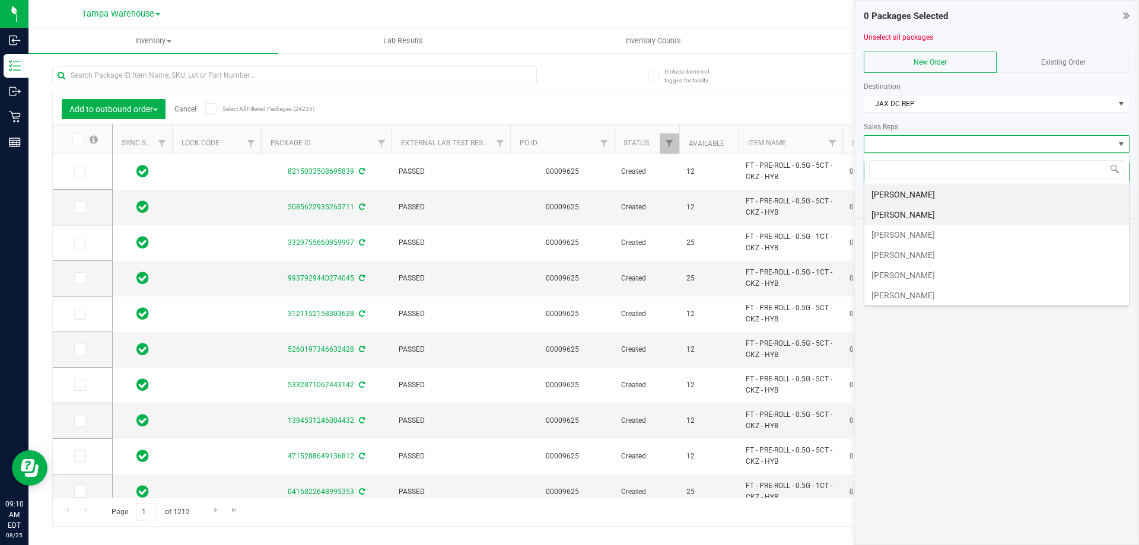
scroll to position [119, 0]
click at [944, 192] on li "[PERSON_NAME]" at bounding box center [996, 197] width 265 height 20
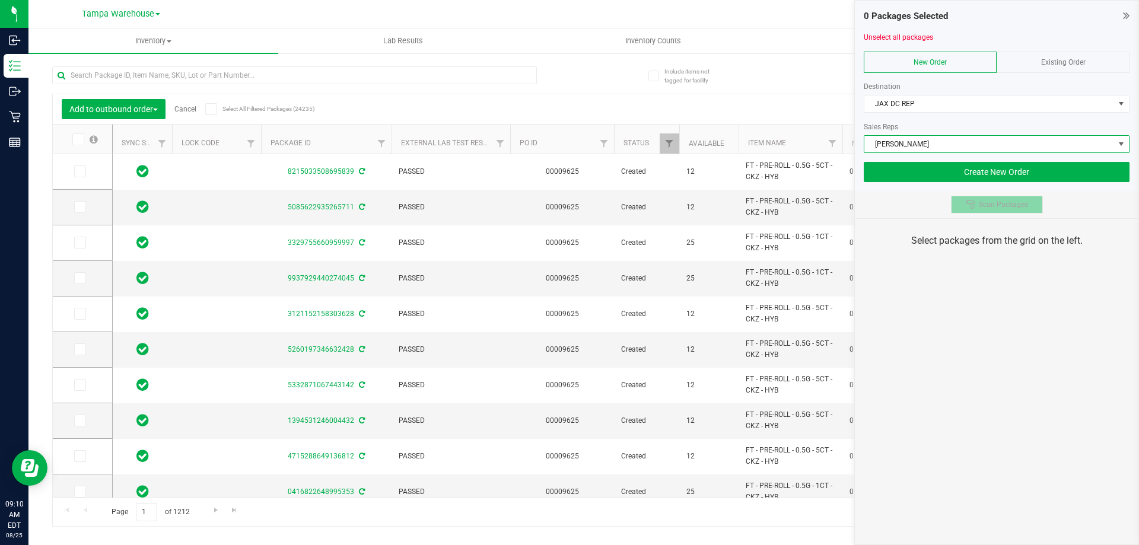
click at [959, 205] on button "Scan Packages" at bounding box center [997, 205] width 92 height 18
click at [953, 316] on div "0 Packages Selected Unselect all packages New Order Existing Order Destination …" at bounding box center [996, 272] width 285 height 545
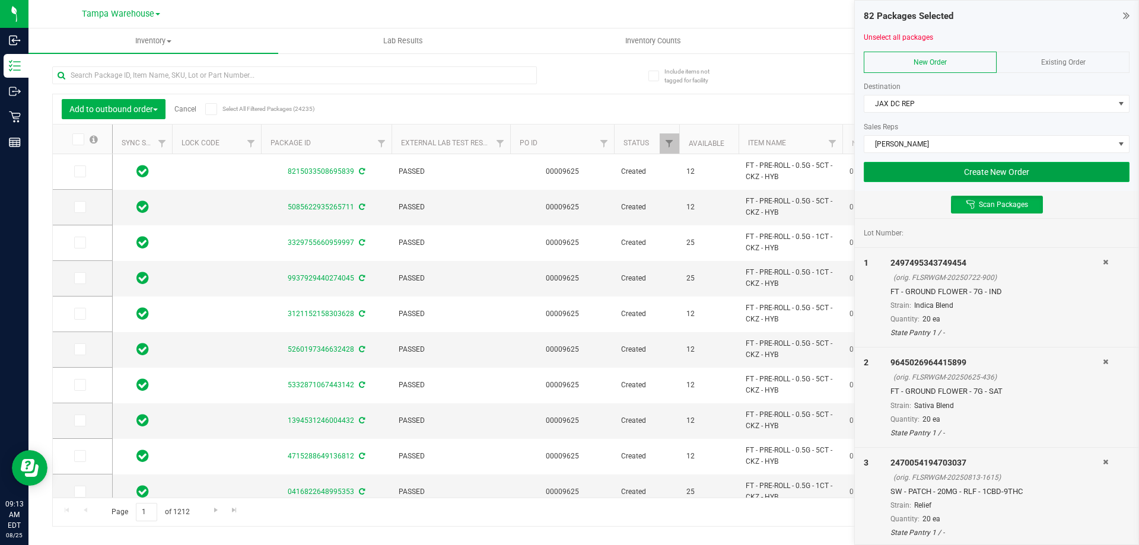
click at [876, 172] on button "Create New Order" at bounding box center [997, 172] width 266 height 20
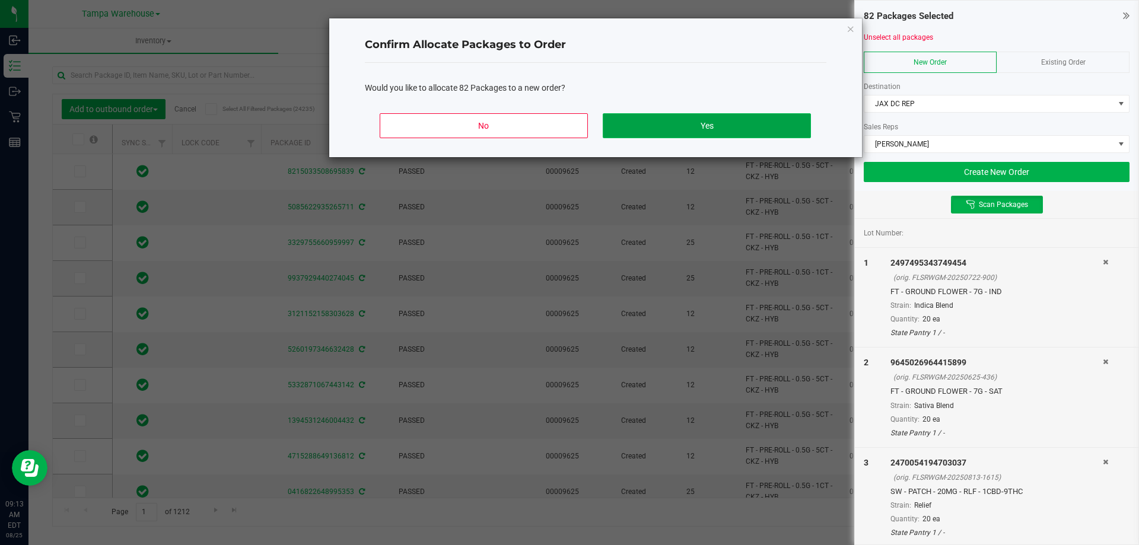
click at [680, 122] on button "Yes" at bounding box center [707, 125] width 208 height 25
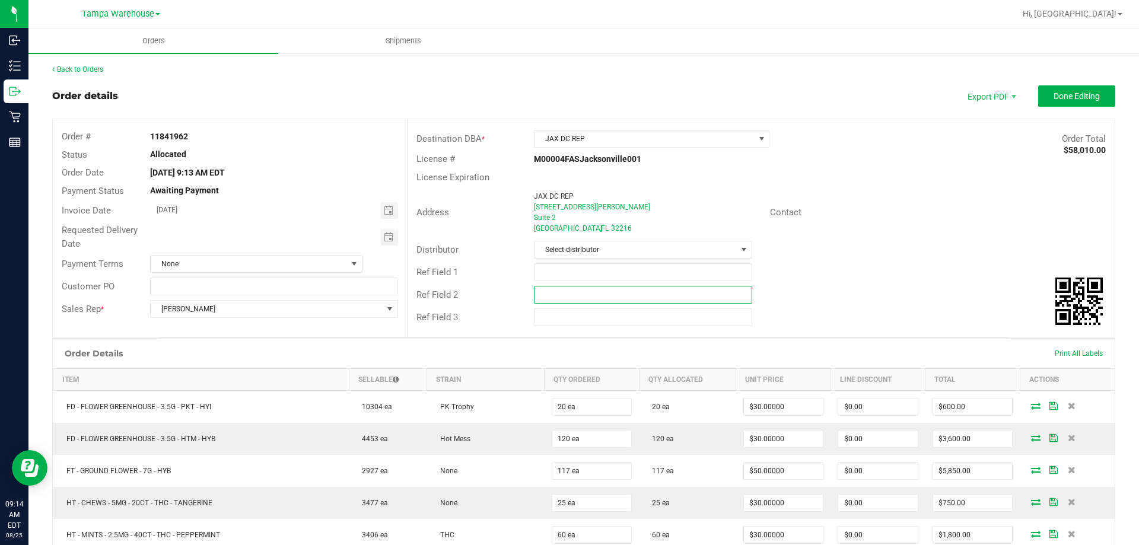
click at [565, 296] on input "text" at bounding box center [643, 295] width 218 height 18
paste input "cannabis"
type input "cannabis"
click at [569, 271] on input "text" at bounding box center [643, 272] width 218 height 18
type input "JAX DC PG5"
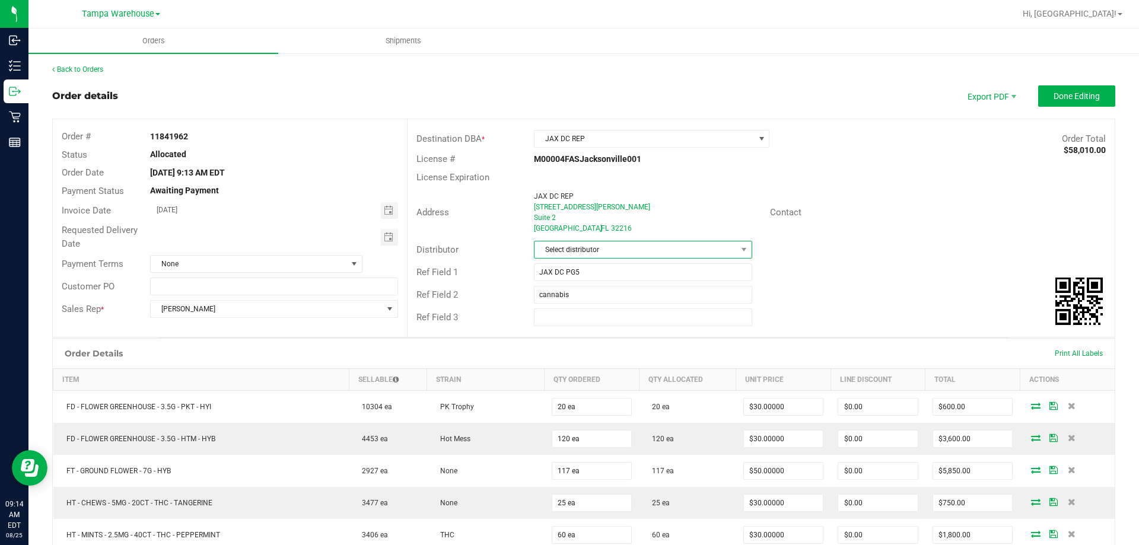
click at [578, 253] on span "Select distributor" at bounding box center [636, 249] width 202 height 17
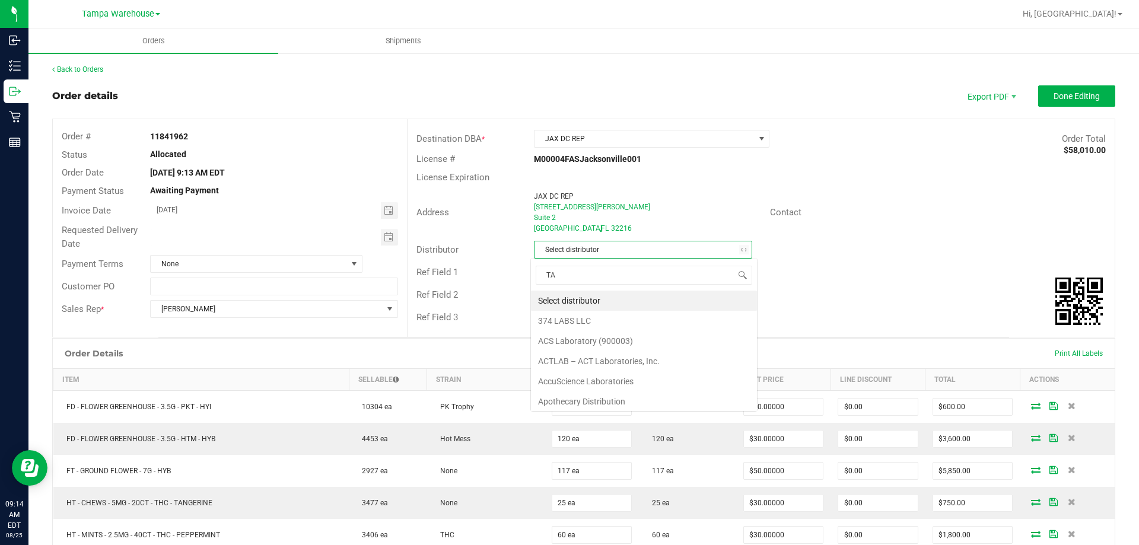
scroll to position [18, 216]
type input "TAM"
click at [591, 323] on li "Tampa Warehouse" at bounding box center [638, 321] width 215 height 20
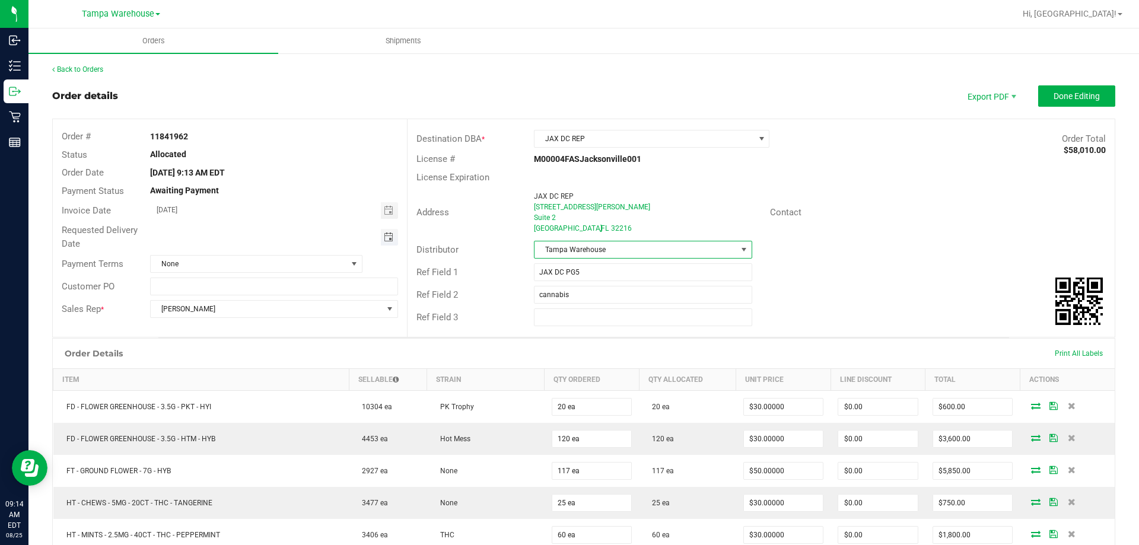
click at [389, 240] on span "Toggle calendar" at bounding box center [388, 237] width 9 height 9
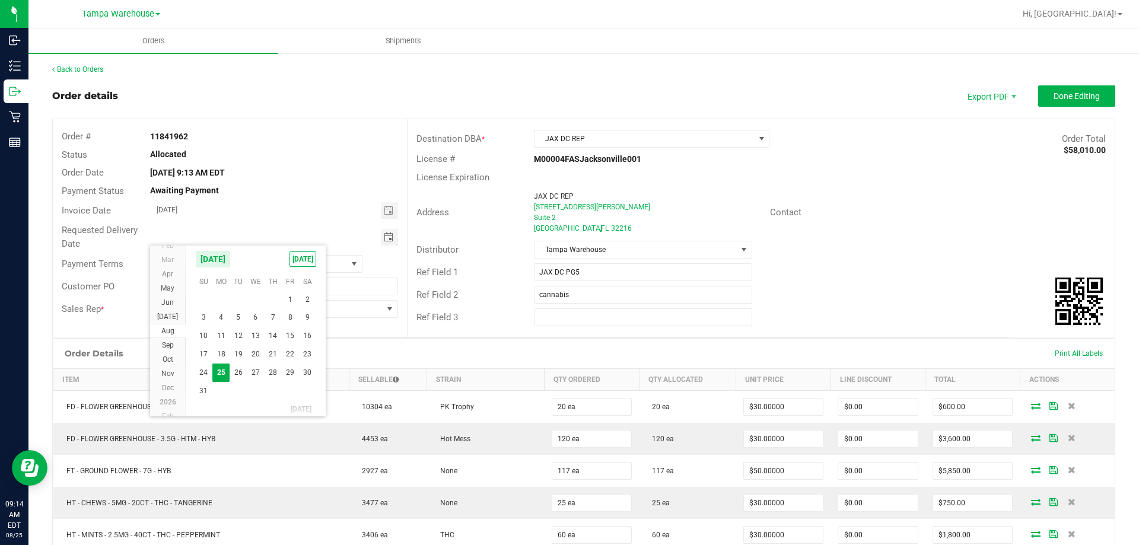
click at [234, 371] on span "26" at bounding box center [238, 373] width 17 height 18
type input "[DATE]"
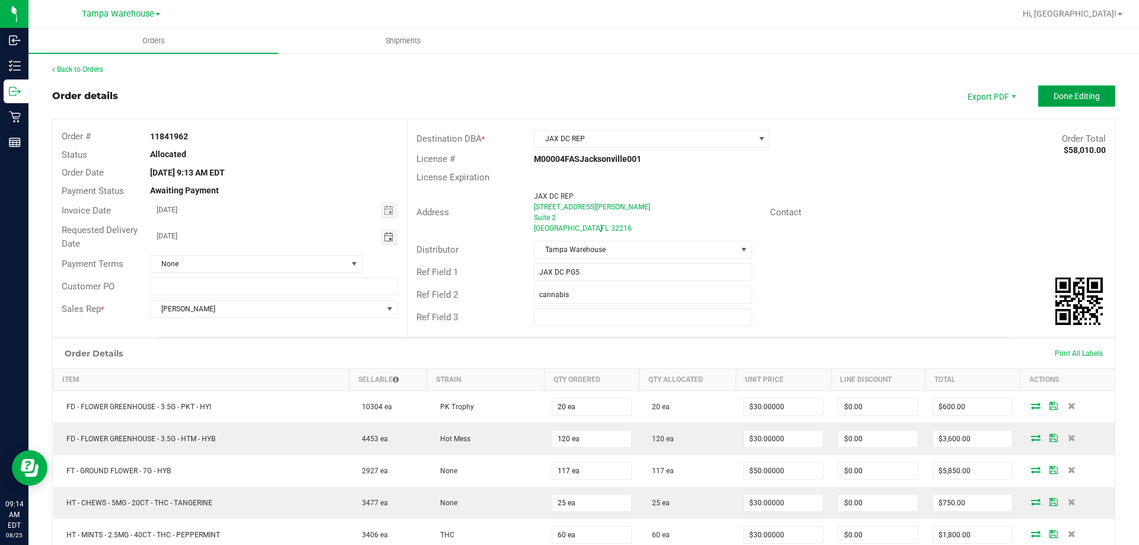
click at [1077, 97] on span "Done Editing" at bounding box center [1077, 95] width 46 height 9
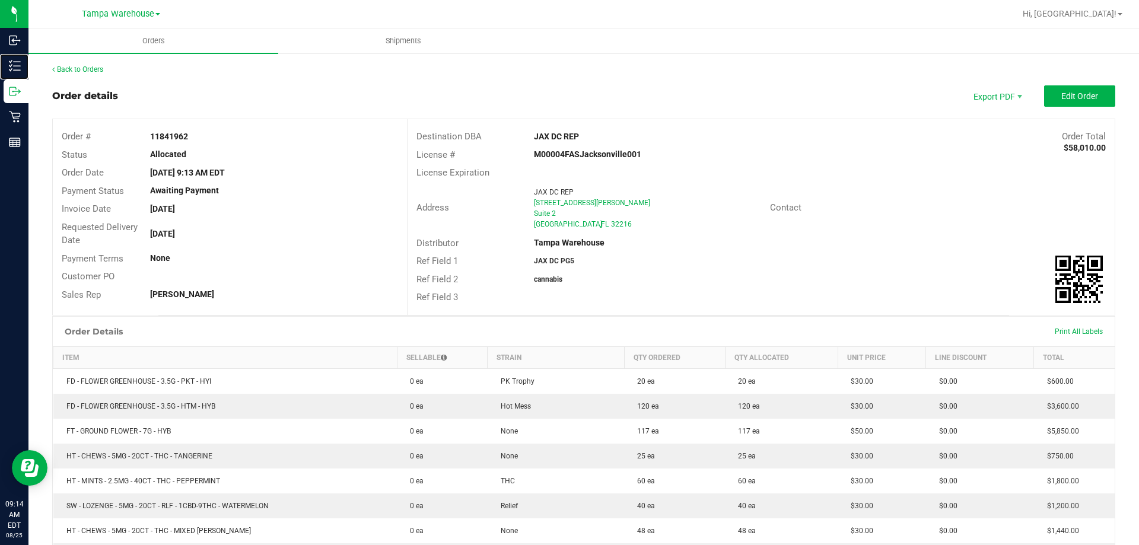
click at [0, 0] on p "Inventory" at bounding box center [0, 0] width 0 height 0
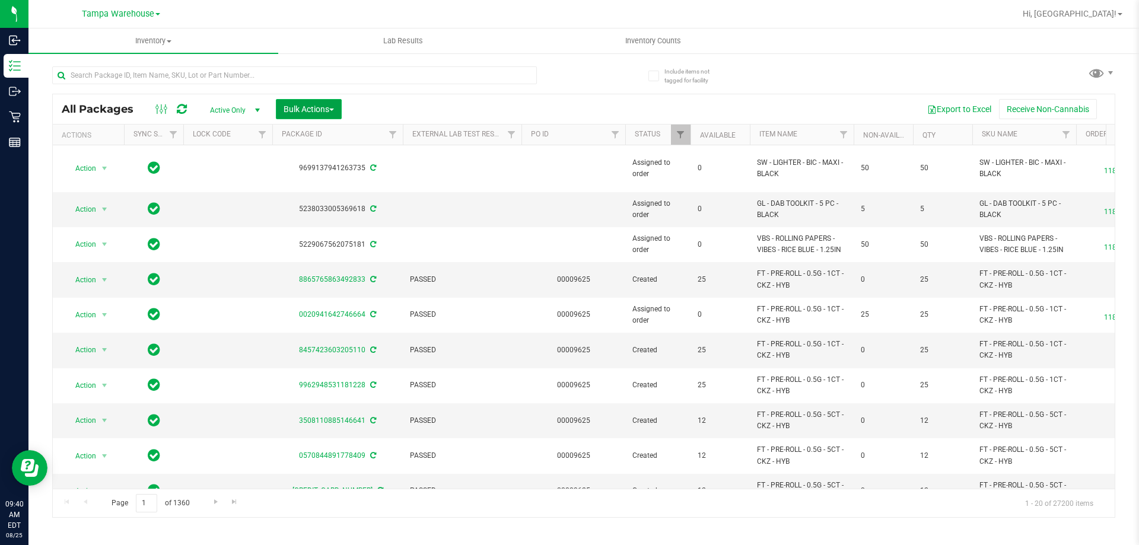
click at [314, 114] on button "Bulk Actions" at bounding box center [309, 109] width 66 height 20
click at [318, 136] on span "Add to outbound order" at bounding box center [323, 135] width 81 height 9
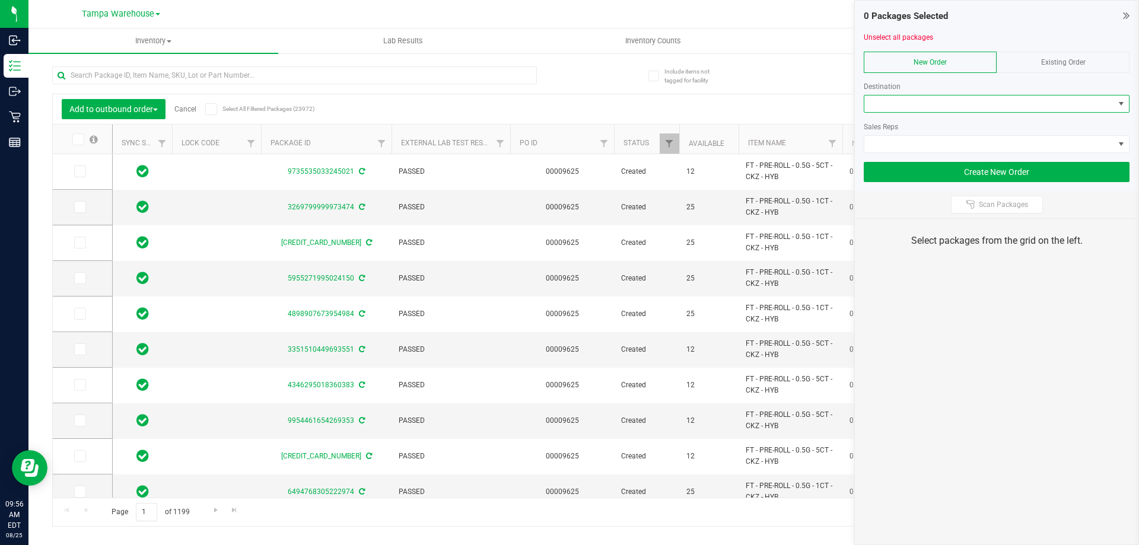
click at [1043, 104] on span at bounding box center [989, 104] width 250 height 17
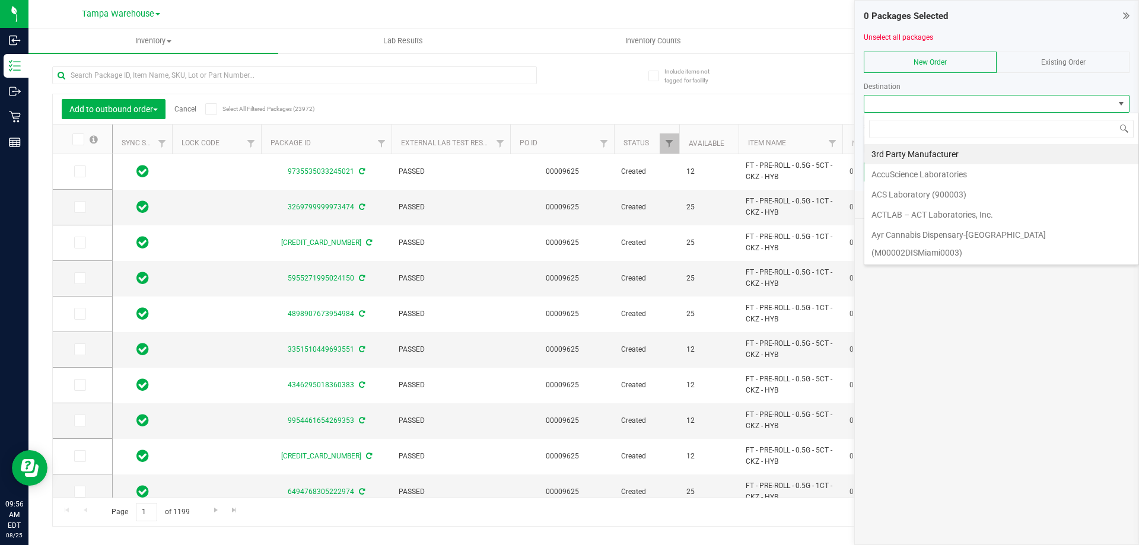
scroll to position [18, 266]
type input "leh"
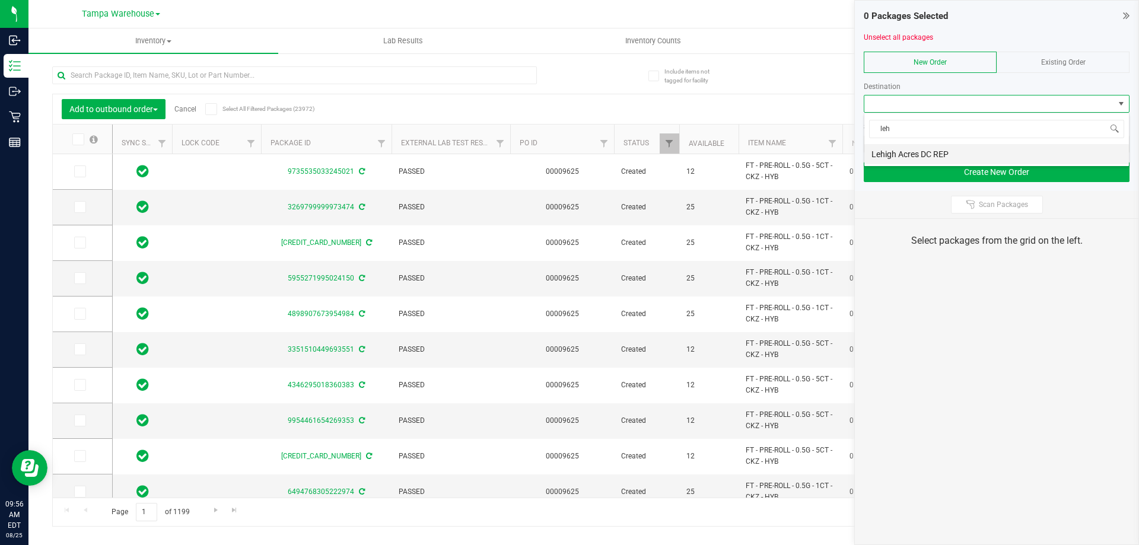
click at [912, 147] on li "Lehigh Acres DC REP" at bounding box center [996, 154] width 265 height 20
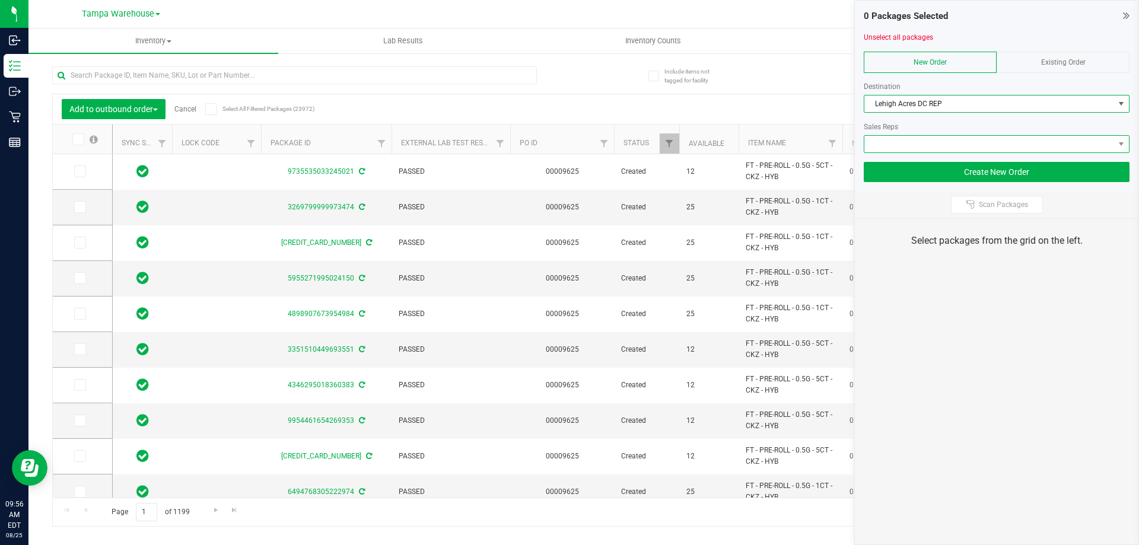
click at [915, 141] on span at bounding box center [989, 144] width 250 height 17
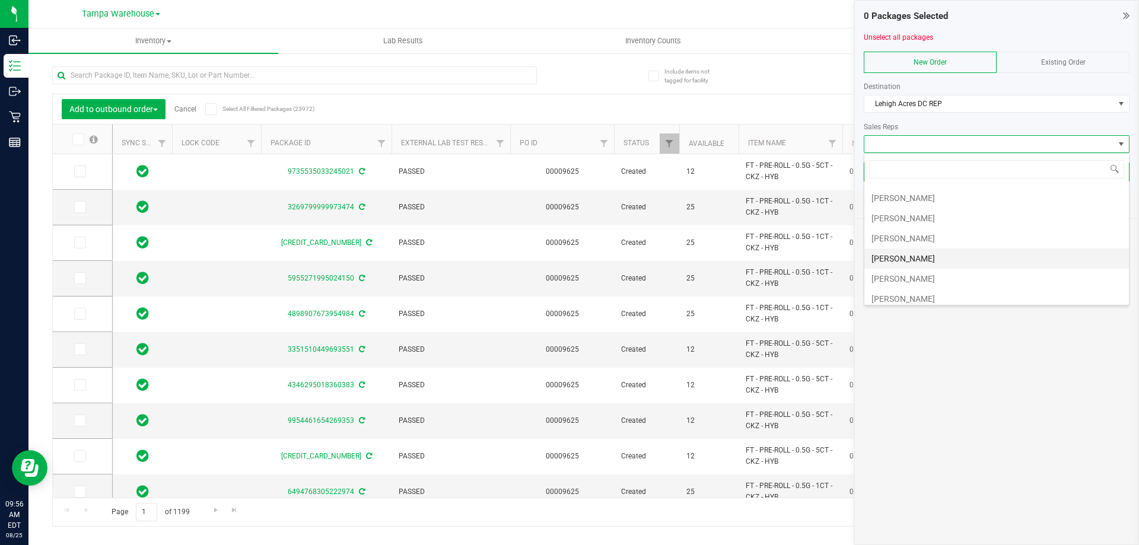
scroll to position [59, 0]
click at [918, 249] on li "[PERSON_NAME]" at bounding box center [996, 256] width 265 height 20
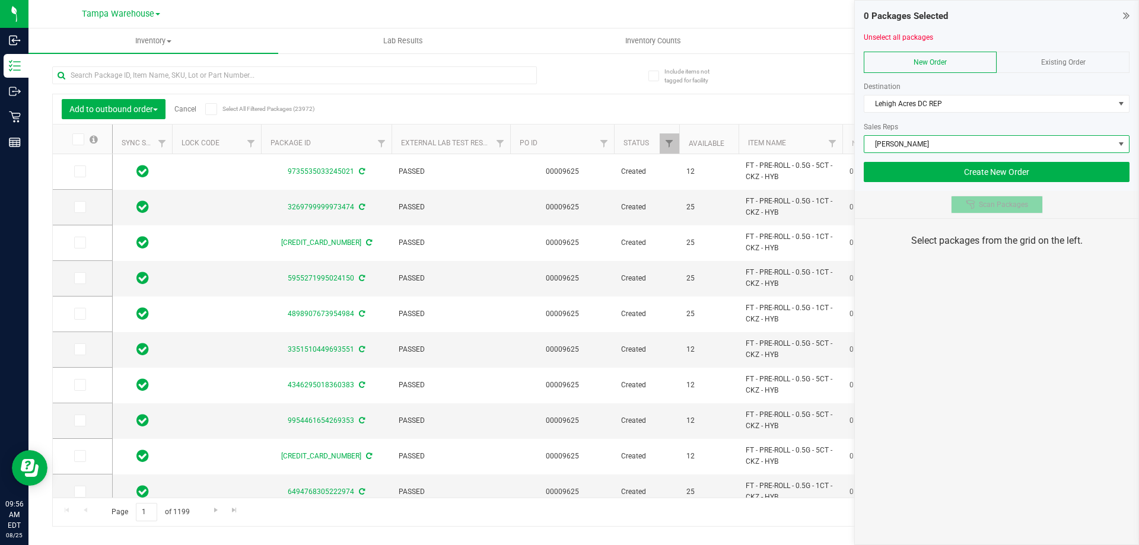
click at [972, 205] on icon at bounding box center [970, 204] width 9 height 9
click at [981, 294] on div "0 Packages Selected Unselect all packages New Order Existing Order Destination …" at bounding box center [996, 272] width 285 height 545
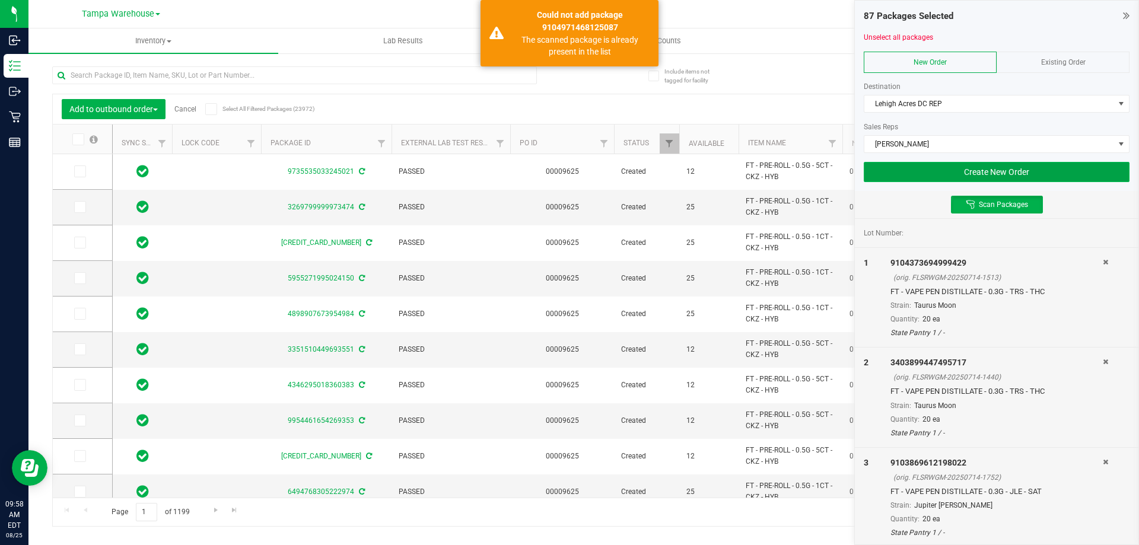
click at [978, 180] on button "Create New Order" at bounding box center [997, 172] width 266 height 20
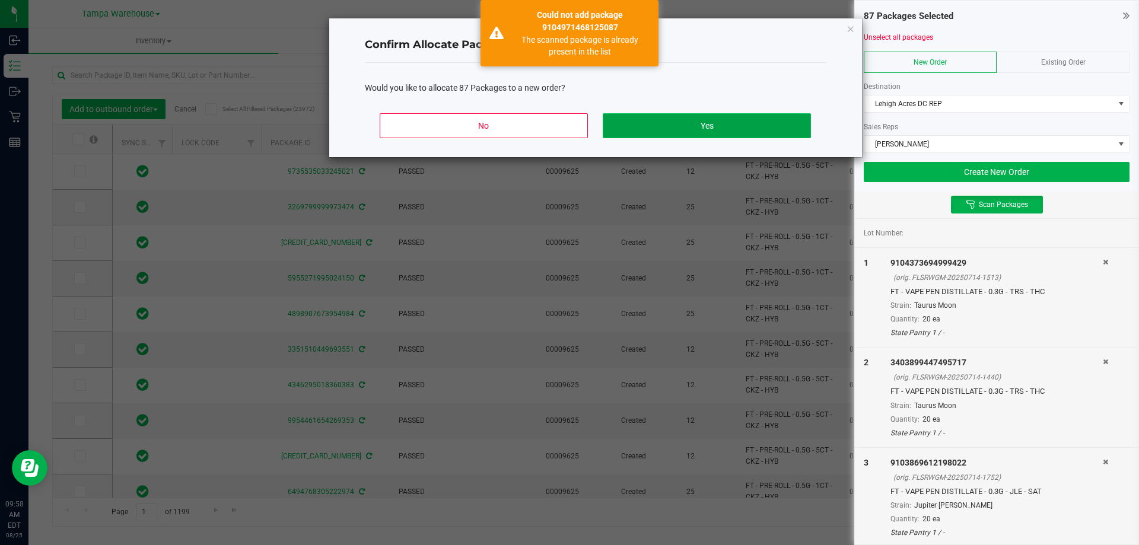
click at [781, 134] on button "Yes" at bounding box center [707, 125] width 208 height 25
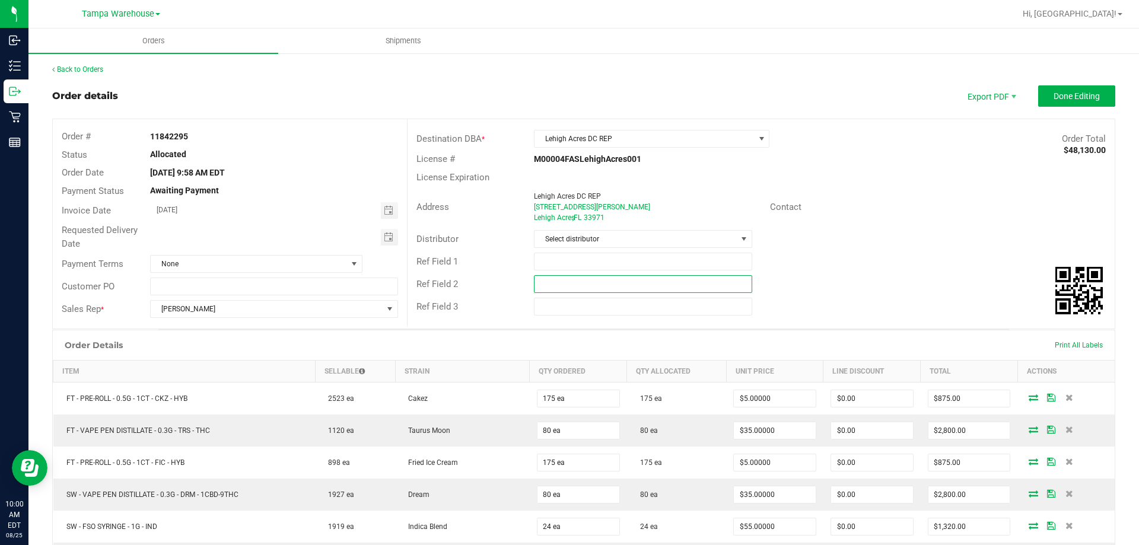
click at [708, 290] on input "text" at bounding box center [643, 284] width 218 height 18
paste input "cannabis"
type input "cannabis"
click at [651, 259] on input "text" at bounding box center [643, 262] width 218 height 18
type input "LHA DC PG3"
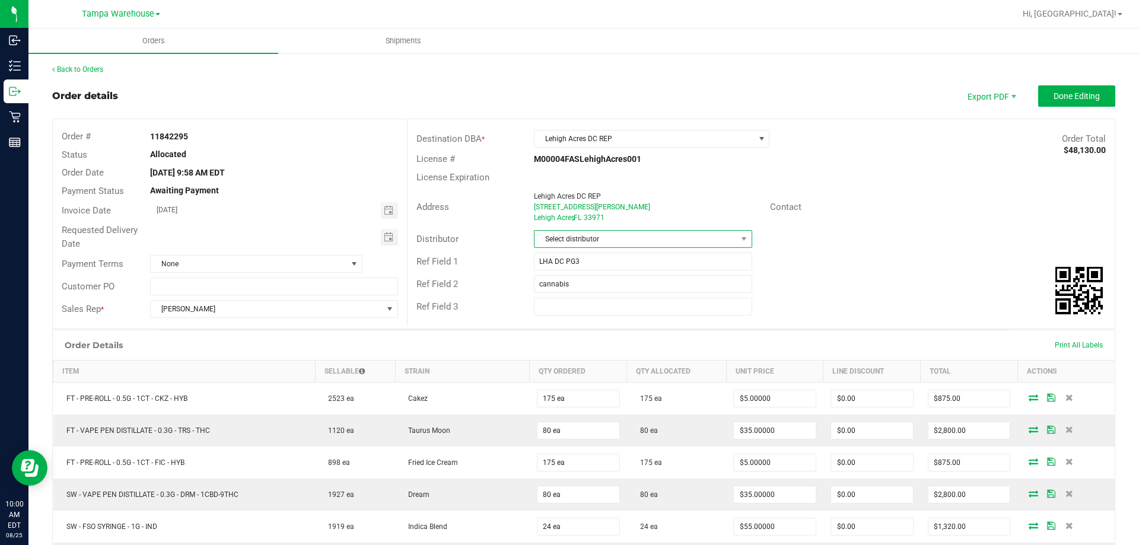
click at [656, 242] on span "Select distributor" at bounding box center [636, 239] width 202 height 17
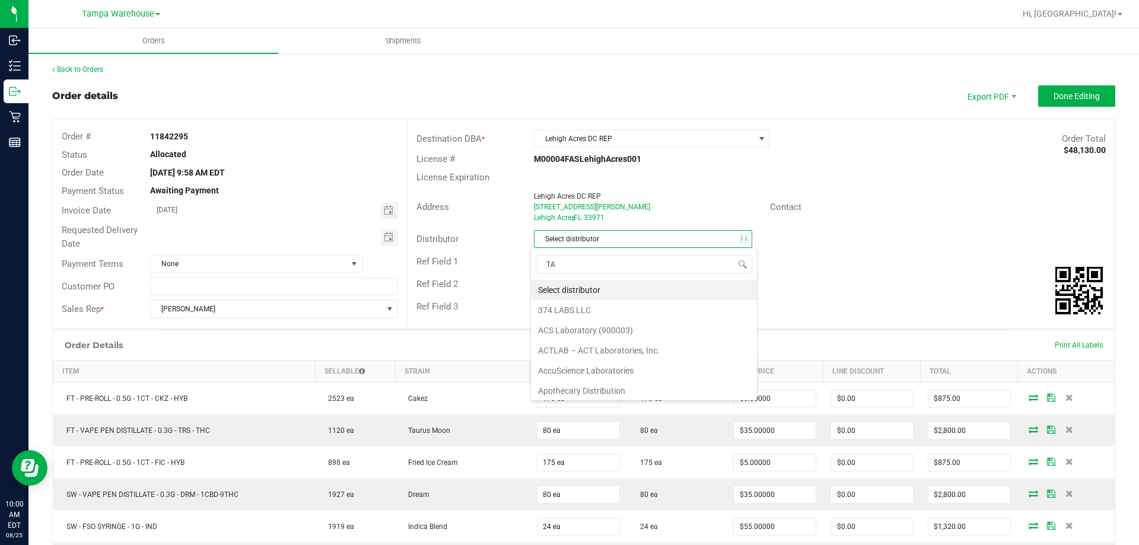
scroll to position [18, 216]
type input "TAM"
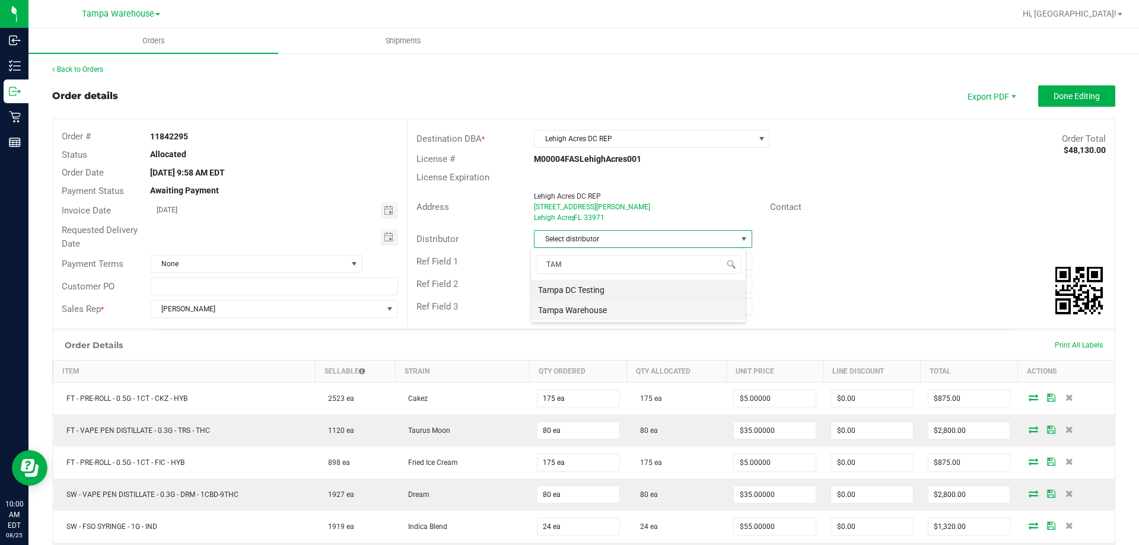
click at [568, 311] on li "Tampa Warehouse" at bounding box center [638, 310] width 215 height 20
click at [381, 236] on span "Toggle calendar" at bounding box center [389, 237] width 17 height 17
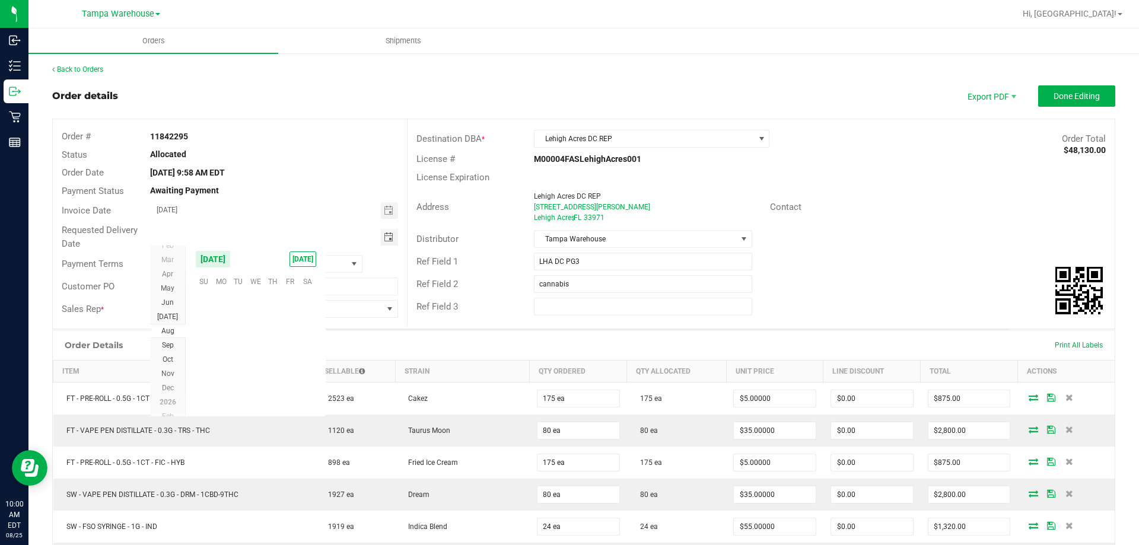
scroll to position [192274, 0]
click at [243, 371] on span "26" at bounding box center [238, 373] width 17 height 18
type input "[DATE]"
click at [1078, 99] on span "Done Editing" at bounding box center [1077, 95] width 46 height 9
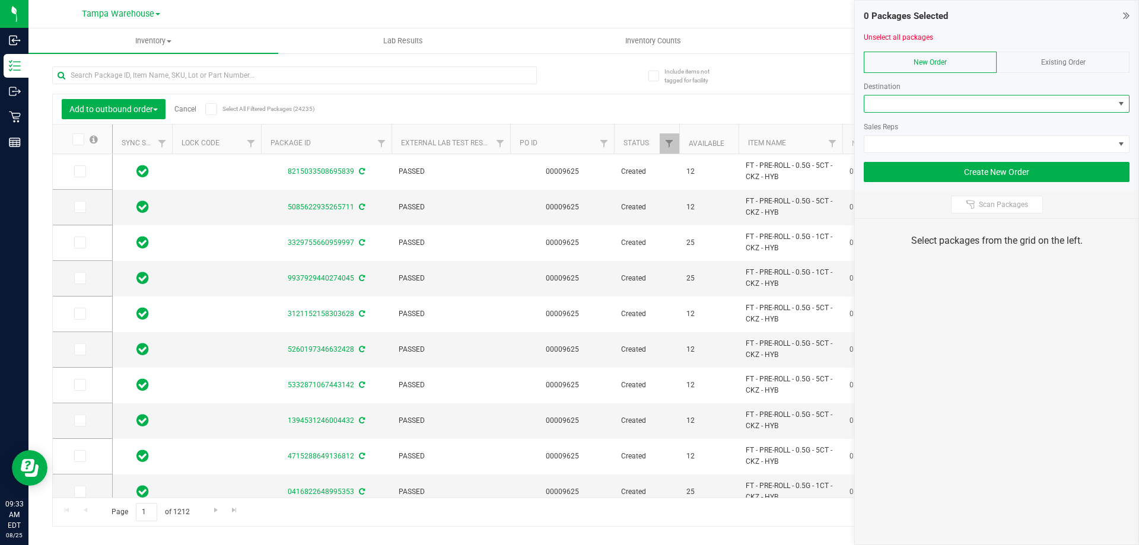
click at [909, 103] on span at bounding box center [989, 104] width 250 height 17
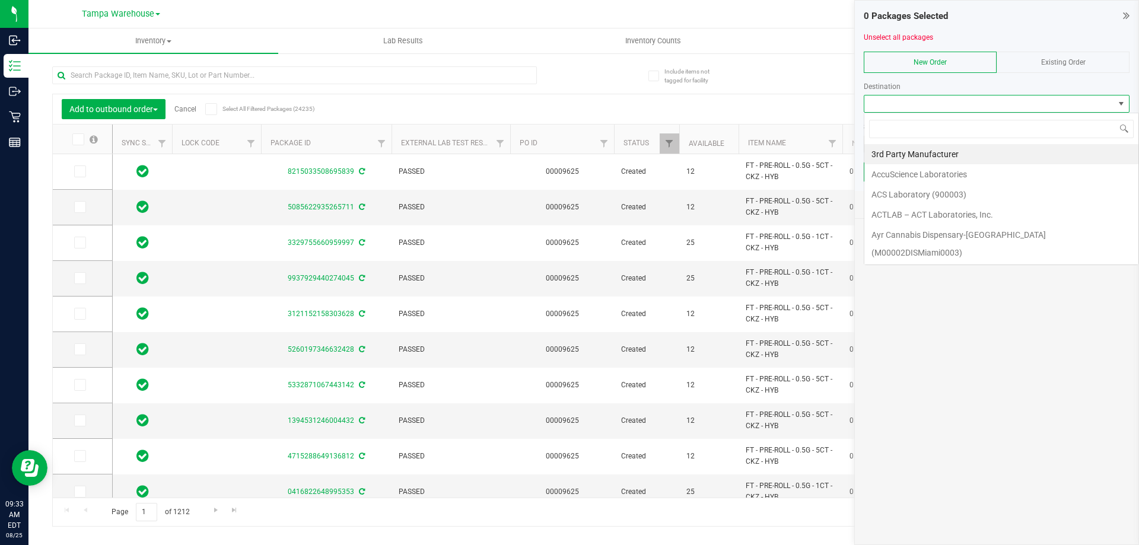
scroll to position [18, 266]
type input "LEH"
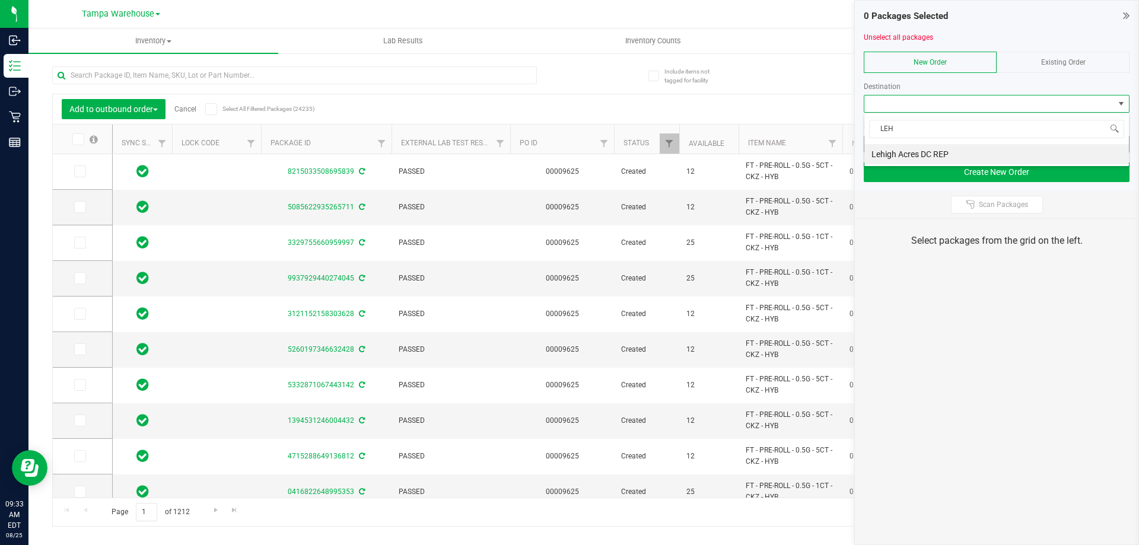
click at [924, 148] on li "Lehigh Acres DC REP" at bounding box center [996, 154] width 265 height 20
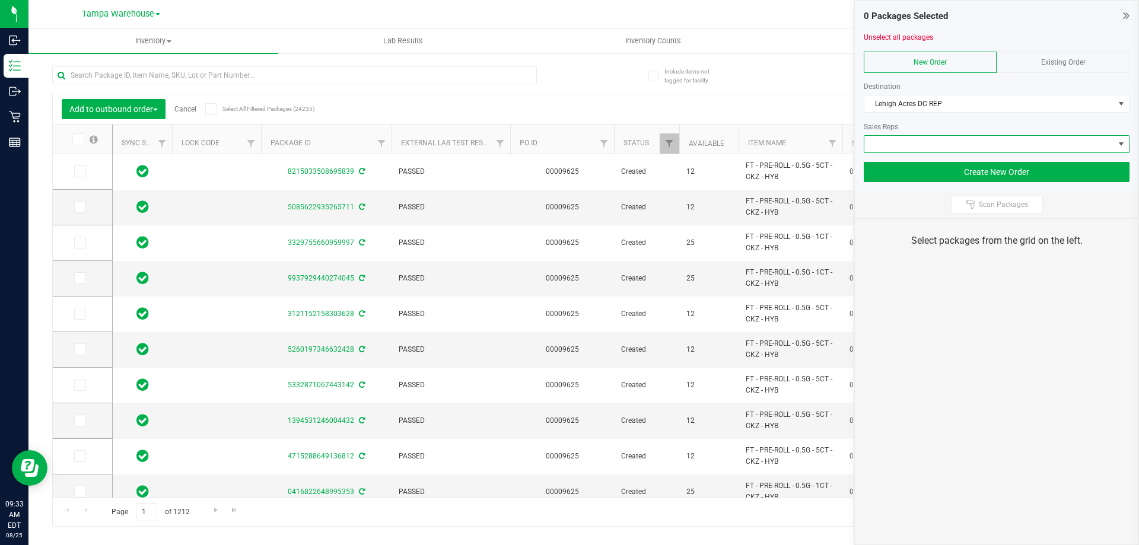
click at [923, 142] on span at bounding box center [989, 144] width 250 height 17
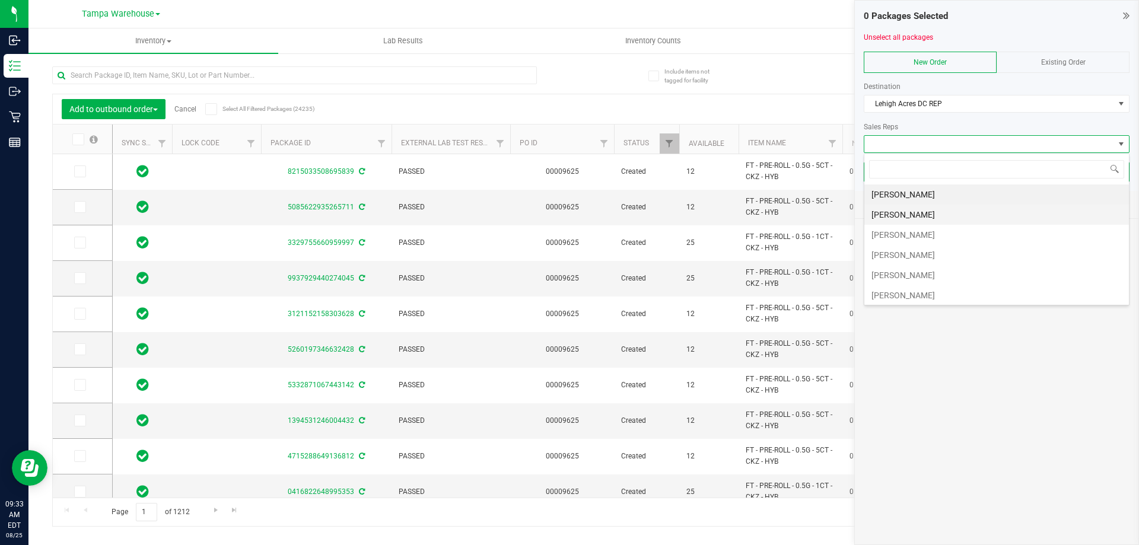
scroll to position [59, 0]
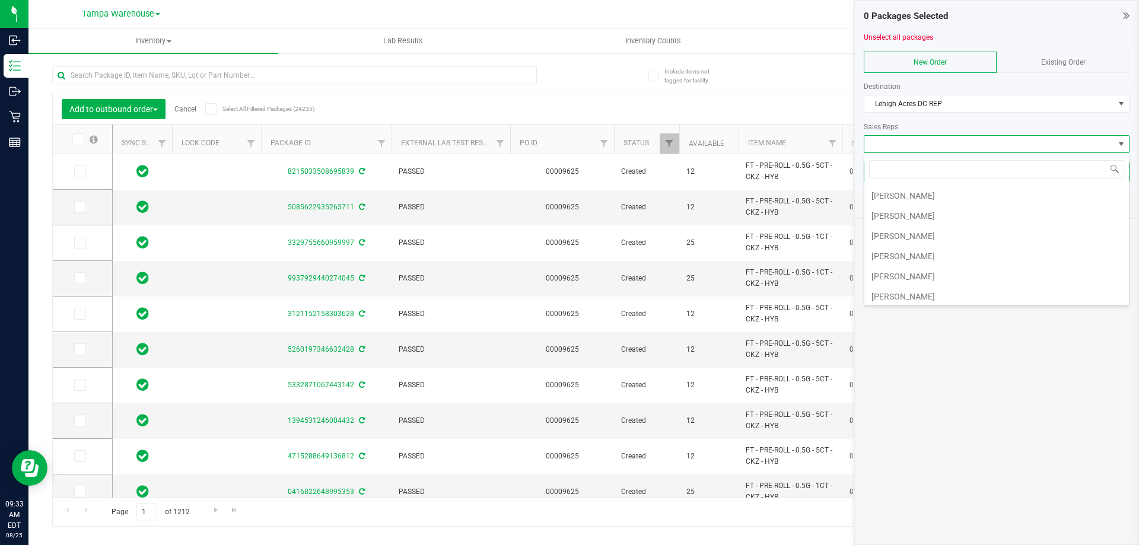
click at [915, 255] on li "[PERSON_NAME]" at bounding box center [996, 256] width 265 height 20
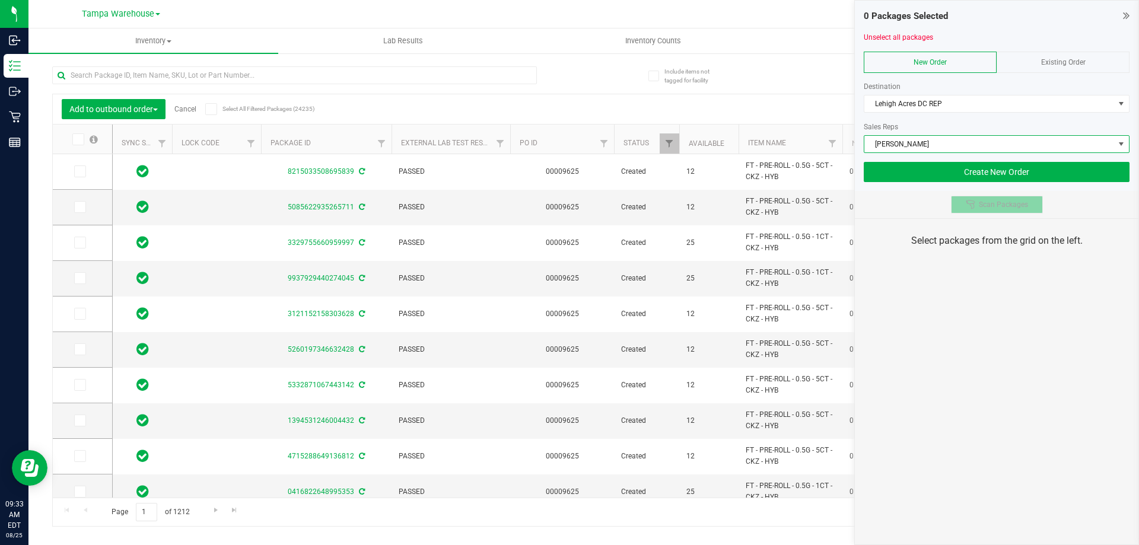
click at [972, 205] on icon at bounding box center [970, 204] width 9 height 9
click at [993, 333] on div "0 Packages Selected Unselect all packages New Order Existing Order Destination …" at bounding box center [996, 272] width 285 height 545
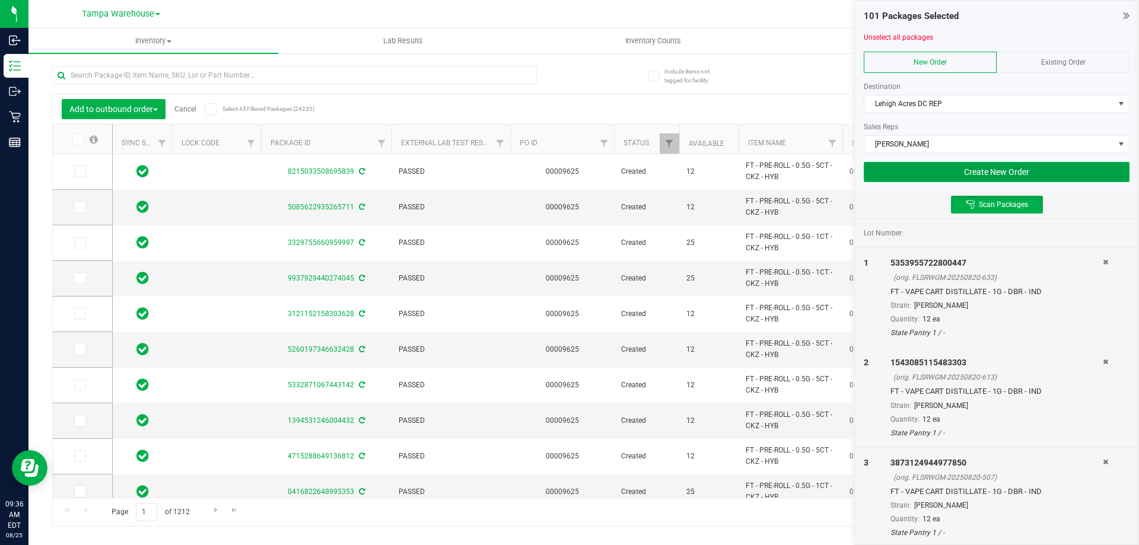
click at [917, 174] on button "Create New Order" at bounding box center [997, 172] width 266 height 20
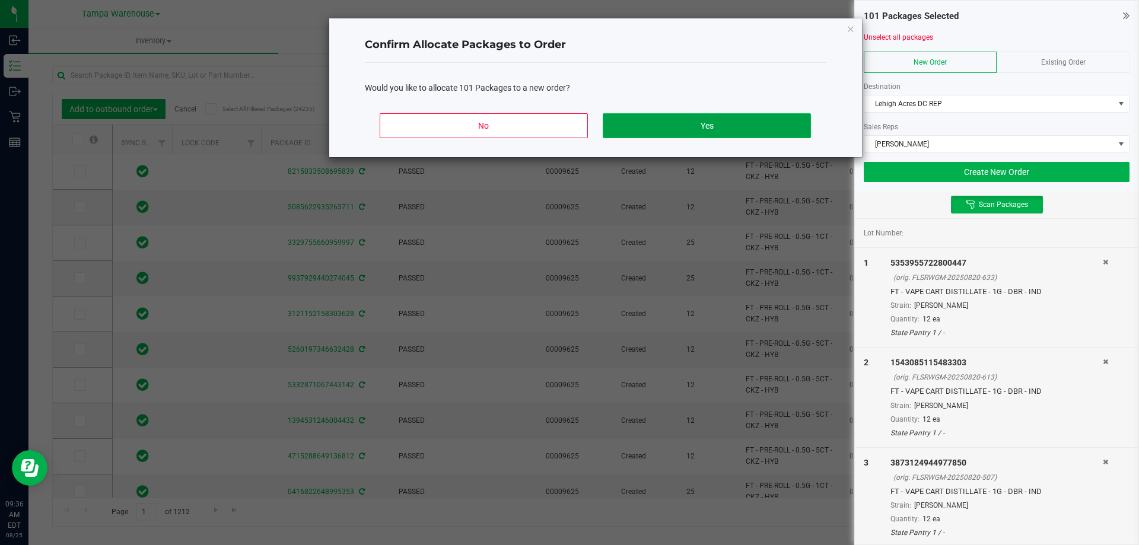
click at [696, 126] on button "Yes" at bounding box center [707, 125] width 208 height 25
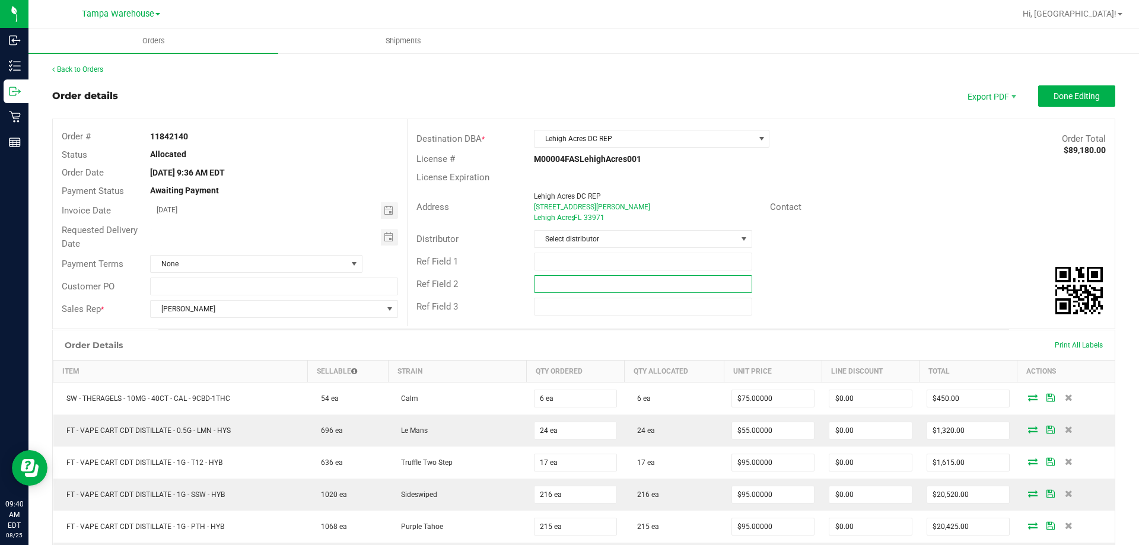
click at [654, 282] on input "text" at bounding box center [643, 284] width 218 height 18
paste input "cannabis"
type input "cannabis"
click at [632, 256] on input "text" at bounding box center [643, 262] width 218 height 18
type input "LHA DC PG2"
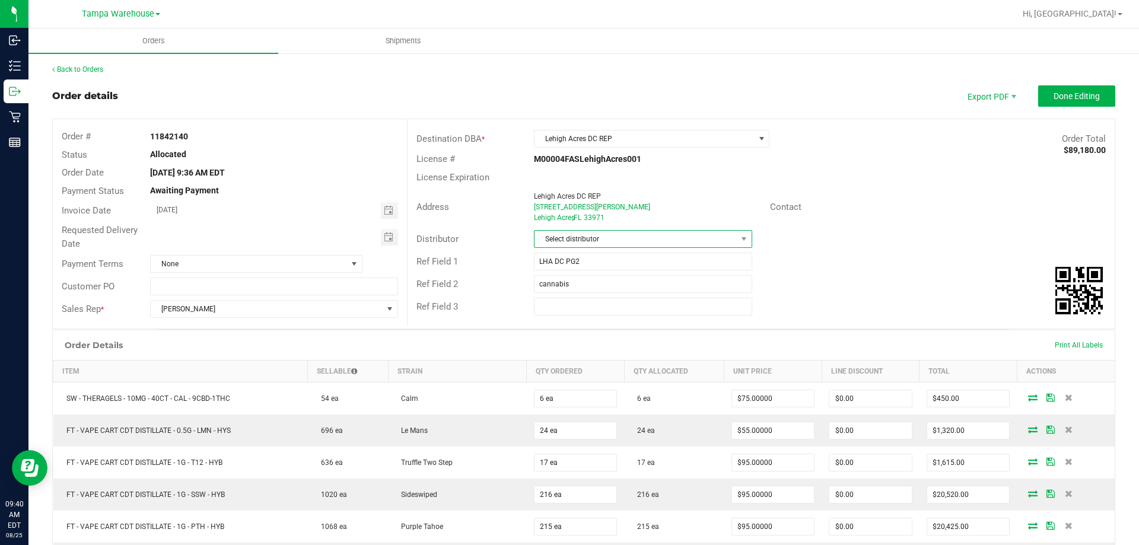
click at [653, 241] on span "Select distributor" at bounding box center [636, 239] width 202 height 17
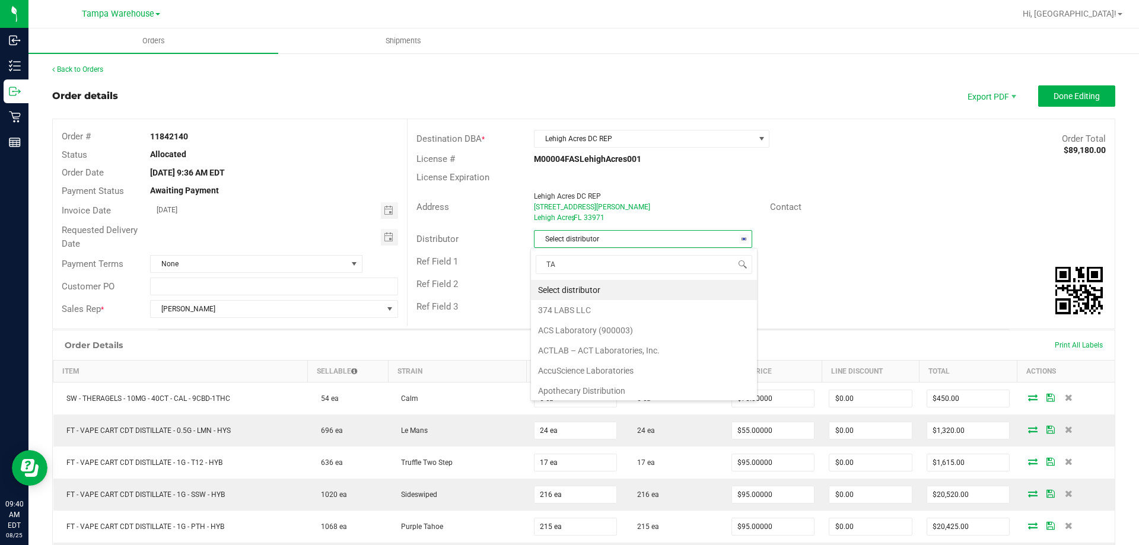
scroll to position [18, 216]
type input "TAM"
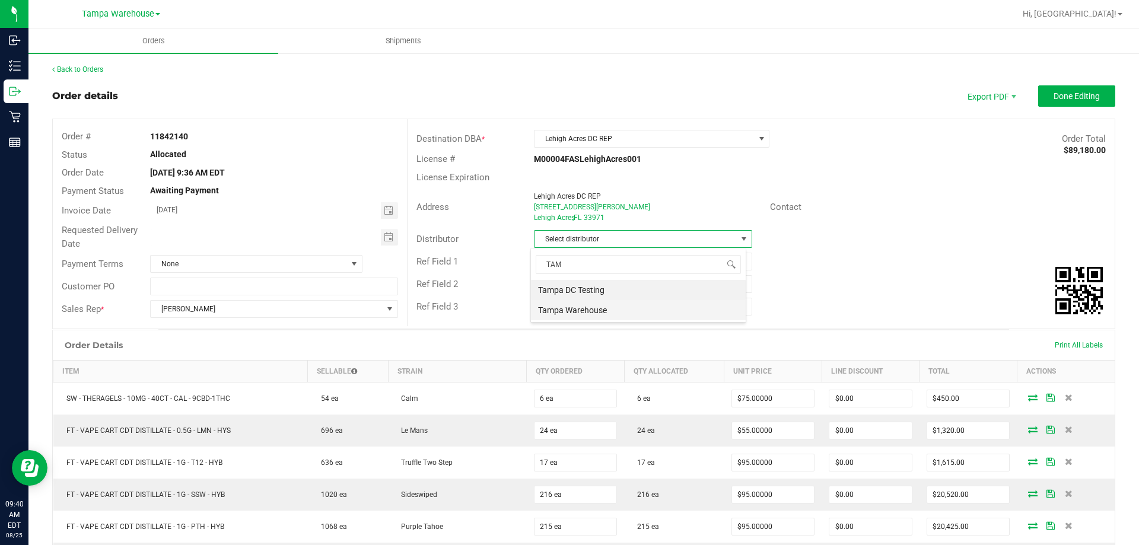
click at [580, 308] on li "Tampa Warehouse" at bounding box center [638, 310] width 215 height 20
click at [386, 241] on span "Toggle calendar" at bounding box center [388, 237] width 9 height 9
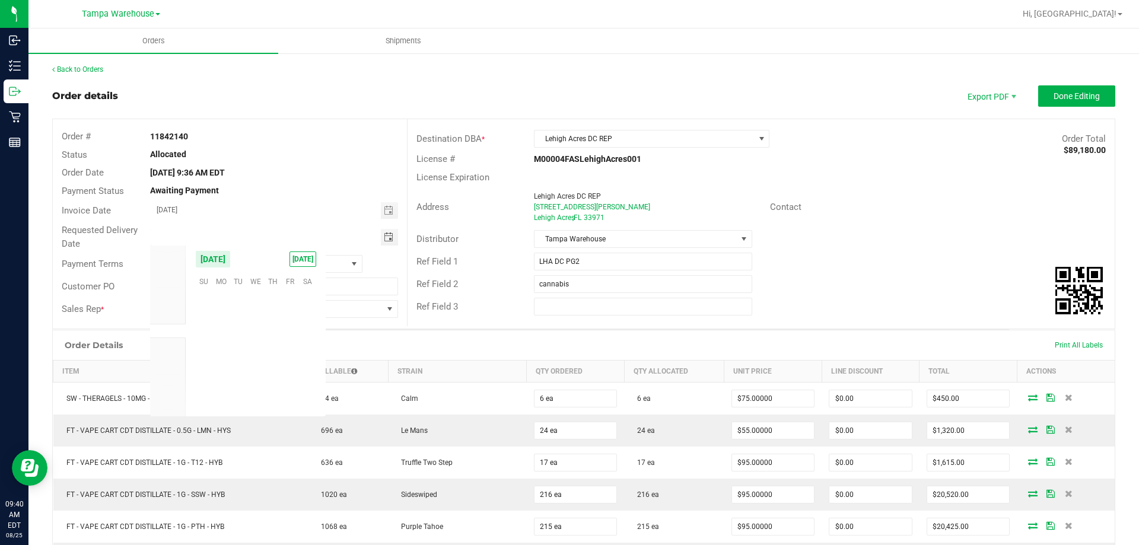
scroll to position [192274, 0]
click at [240, 374] on span "26" at bounding box center [238, 373] width 17 height 18
type input "[DATE]"
click at [1094, 97] on button "Done Editing" at bounding box center [1076, 95] width 77 height 21
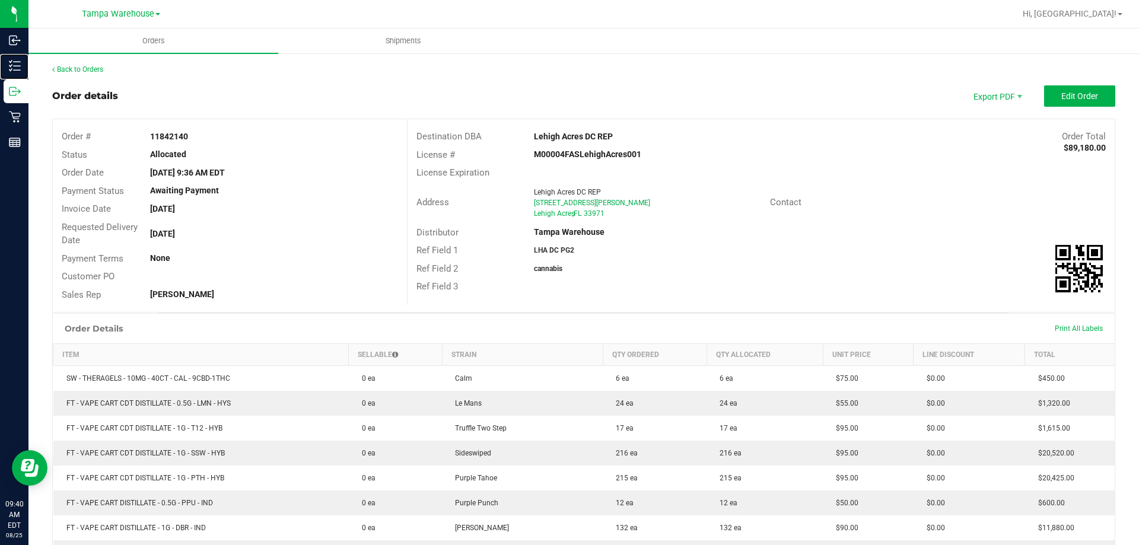
click at [20, 65] on icon at bounding box center [15, 66] width 12 height 12
